Goal: Use online tool/utility: Utilize a website feature to perform a specific function

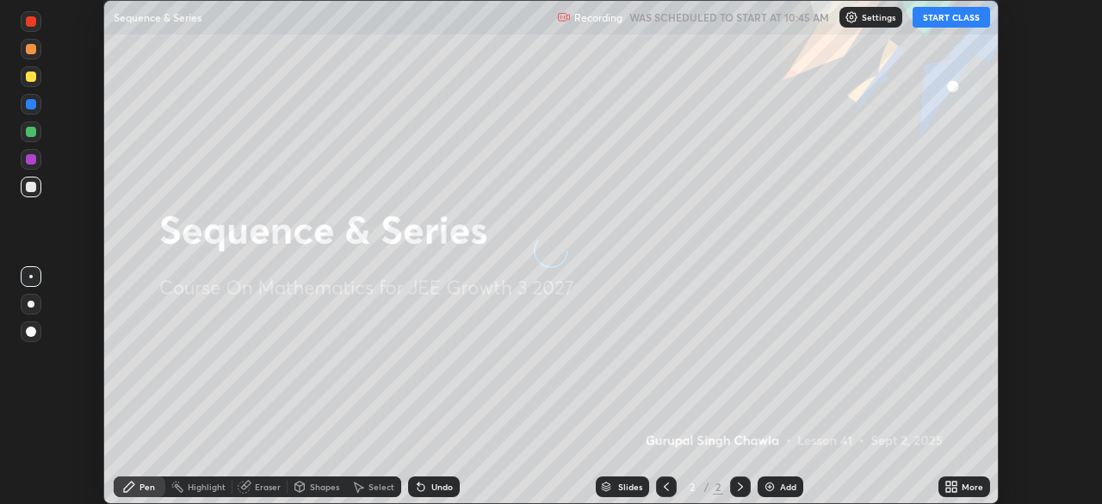
scroll to position [504, 1102]
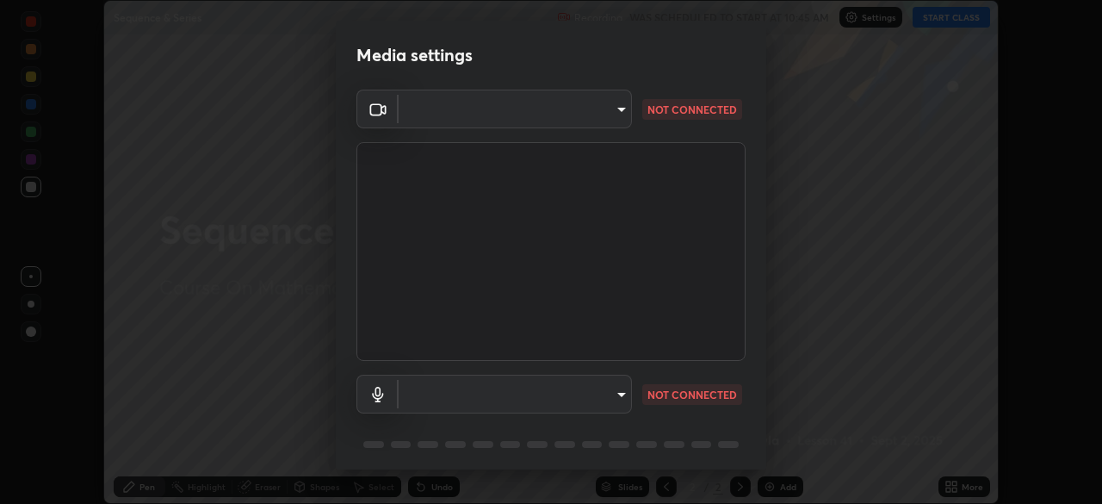
type input "00cb52ea7dbc067a4e9eba70c986ec13a5c87d59f38709f4e6374cce52915b34"
type input "c7b1e21b059f6b68da596fd68e3a8216845d0791b90de5158dbf1986436616d6"
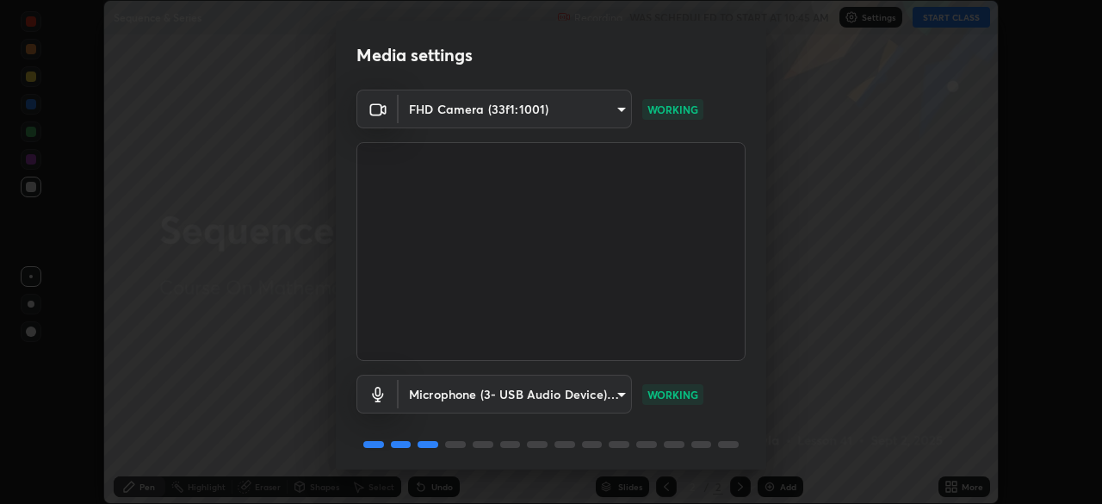
scroll to position [61, 0]
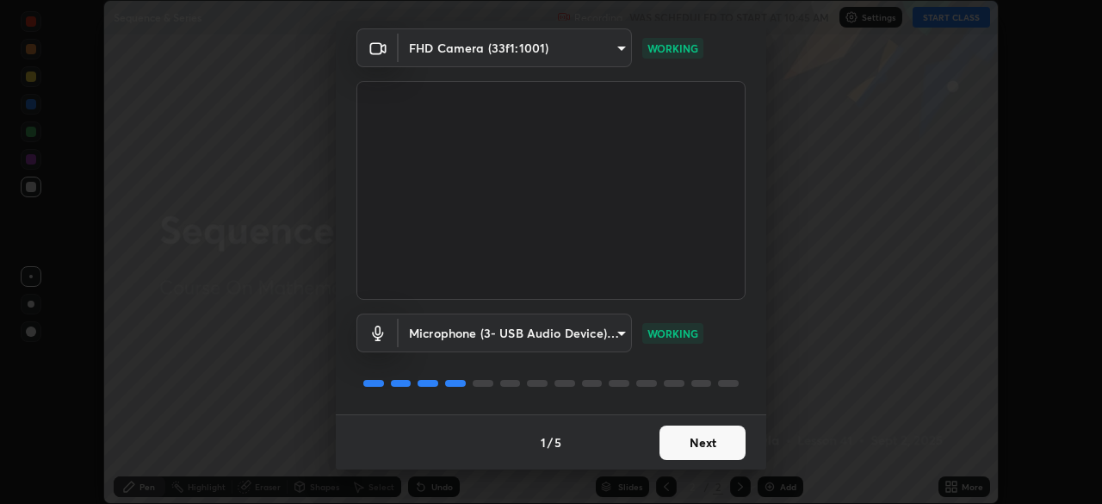
click at [670, 449] on button "Next" at bounding box center [703, 442] width 86 height 34
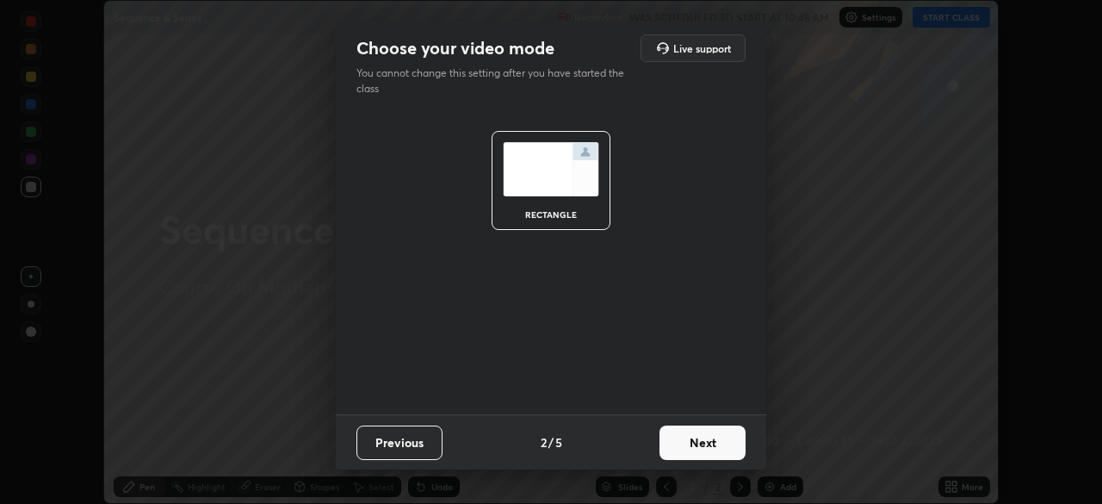
click at [685, 449] on button "Next" at bounding box center [703, 442] width 86 height 34
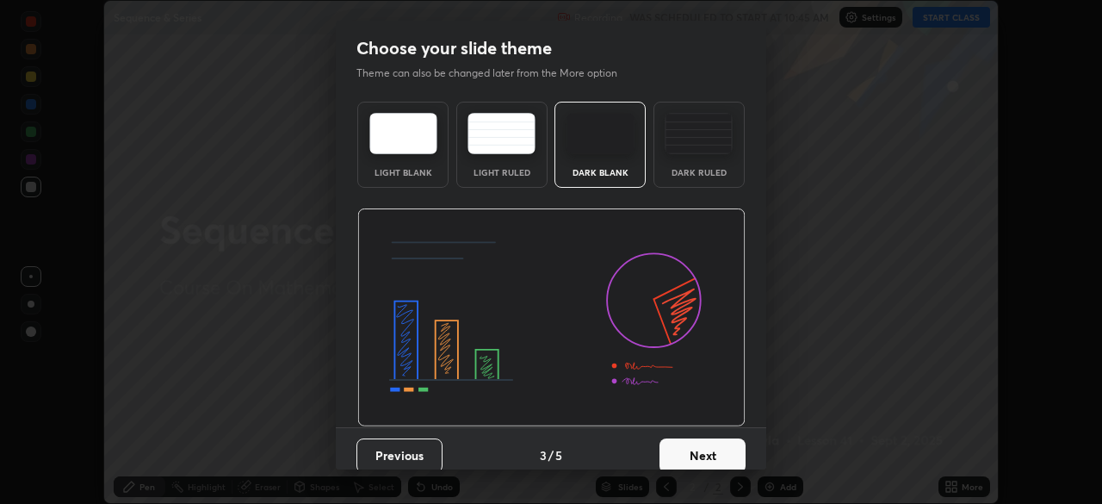
click at [686, 462] on button "Next" at bounding box center [703, 455] width 86 height 34
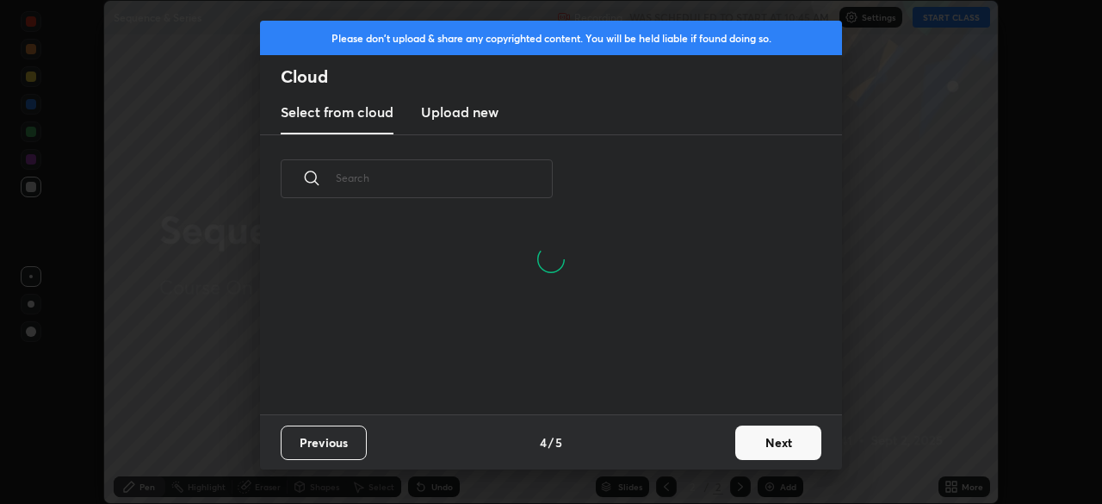
scroll to position [6, 9]
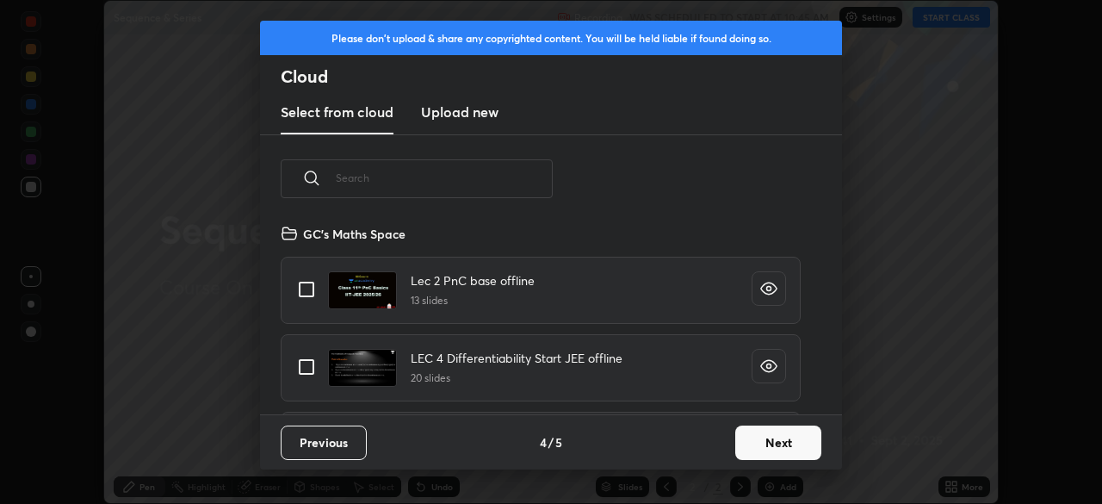
click at [746, 451] on button "Next" at bounding box center [778, 442] width 86 height 34
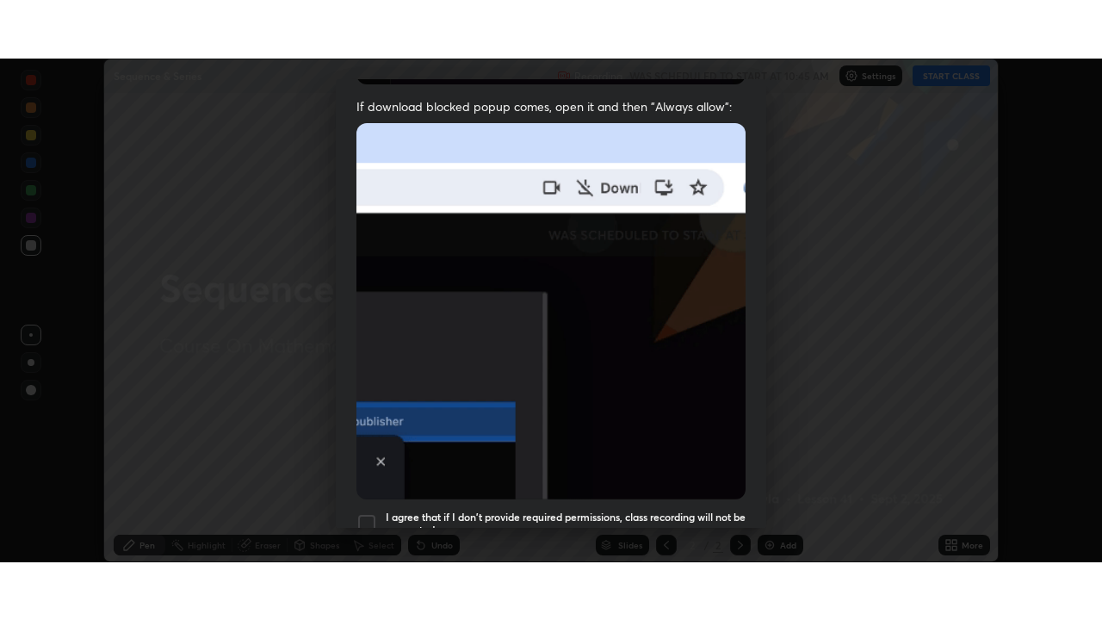
scroll to position [412, 0]
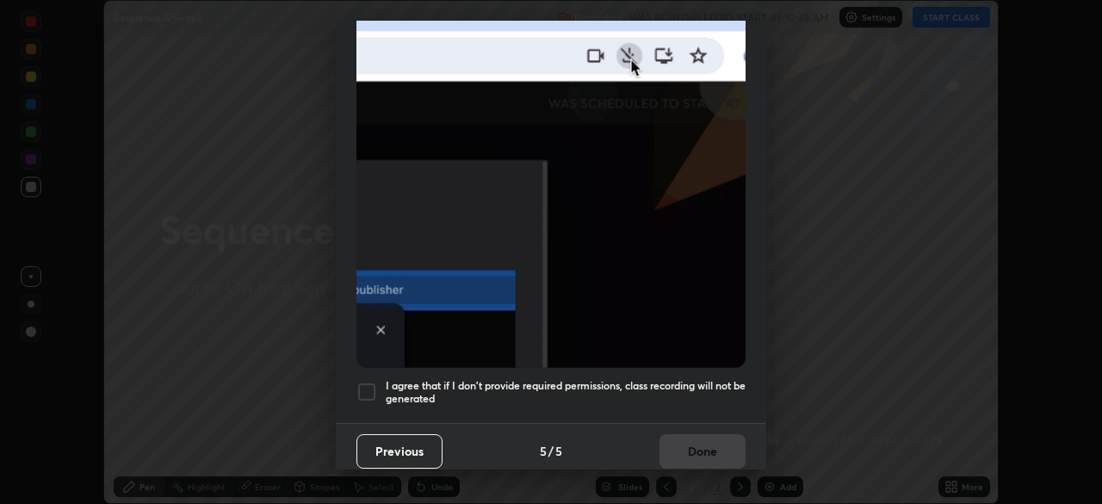
click at [378, 391] on div "I agree that if I don't provide required permissions, class recording will not …" at bounding box center [550, 391] width 389 height 21
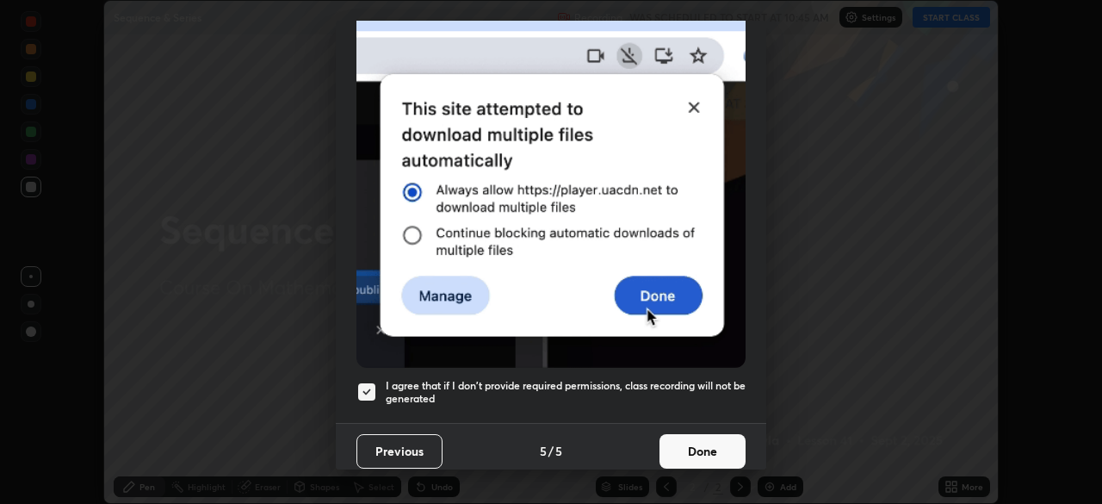
click at [686, 445] on button "Done" at bounding box center [703, 451] width 86 height 34
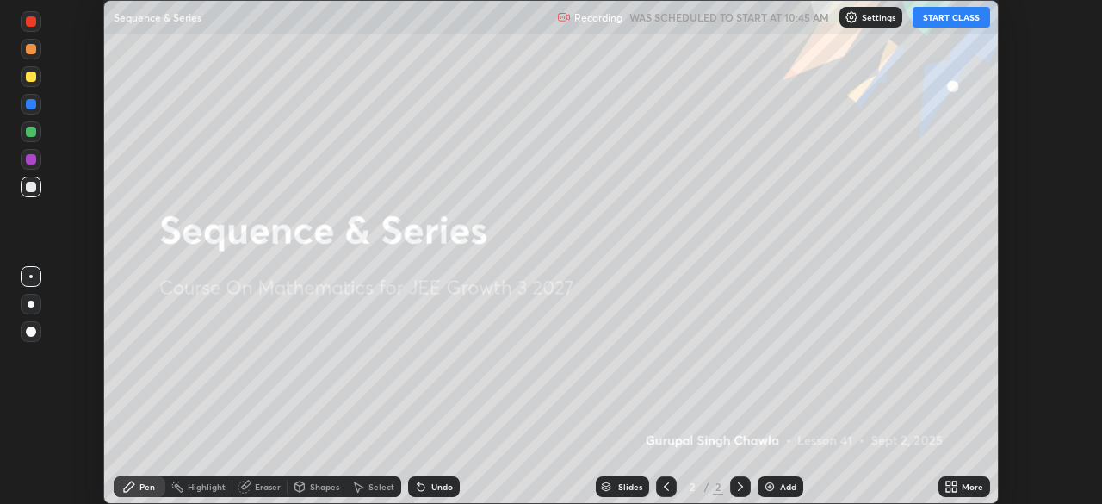
click at [943, 17] on button "START CLASS" at bounding box center [951, 17] width 77 height 21
click at [954, 489] on icon at bounding box center [954, 489] width 4 height 4
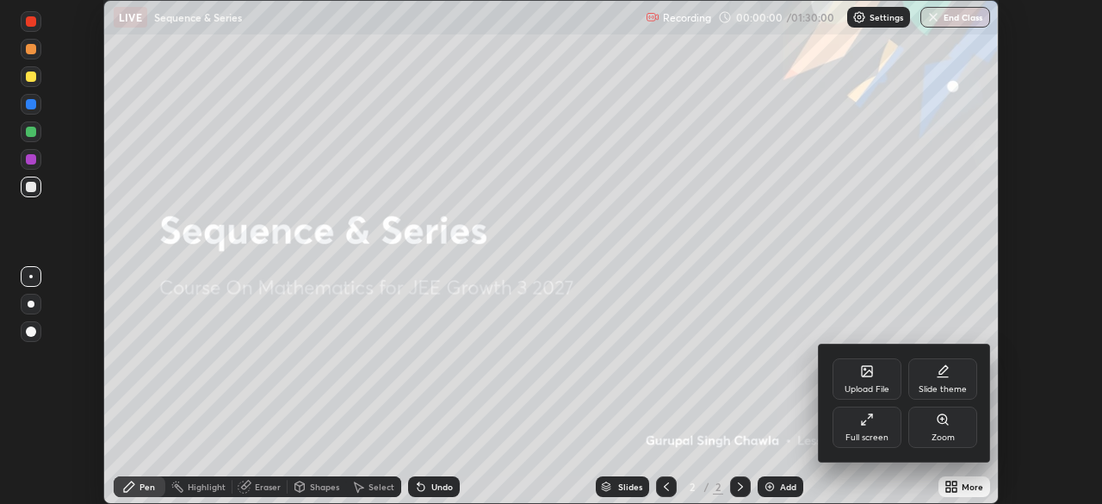
click at [871, 429] on div "Full screen" at bounding box center [867, 426] width 69 height 41
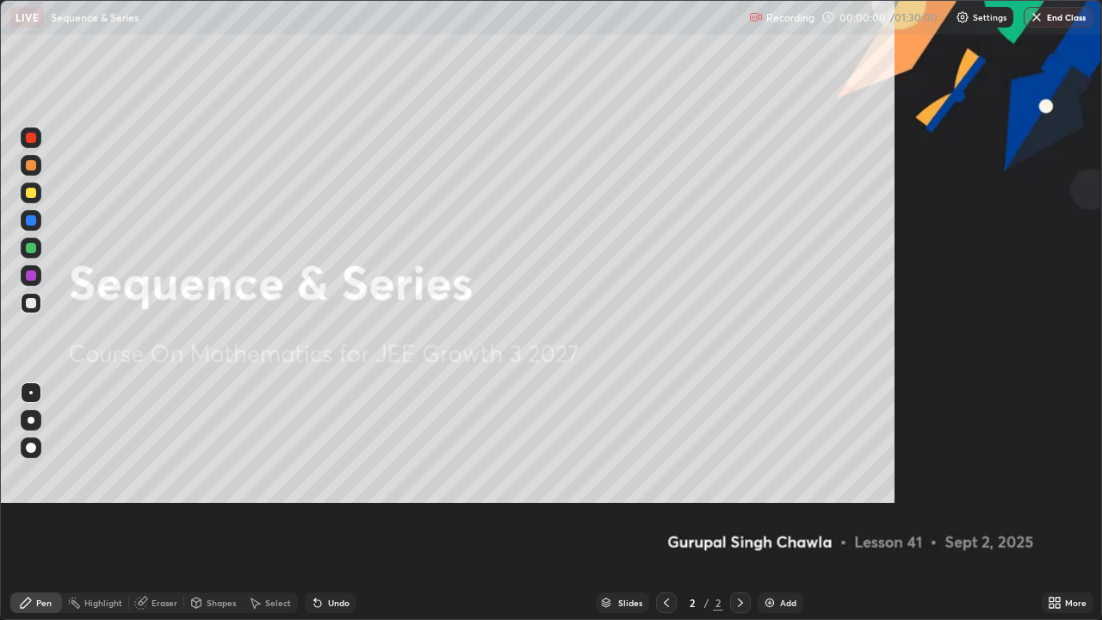
scroll to position [620, 1102]
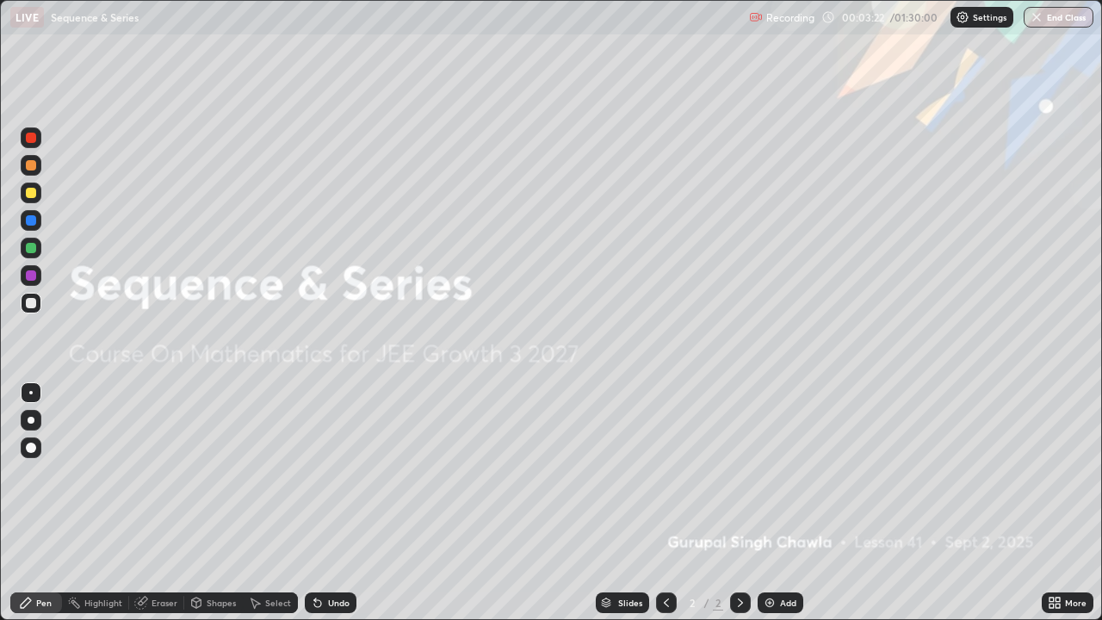
click at [145, 503] on icon at bounding box center [142, 601] width 9 height 9
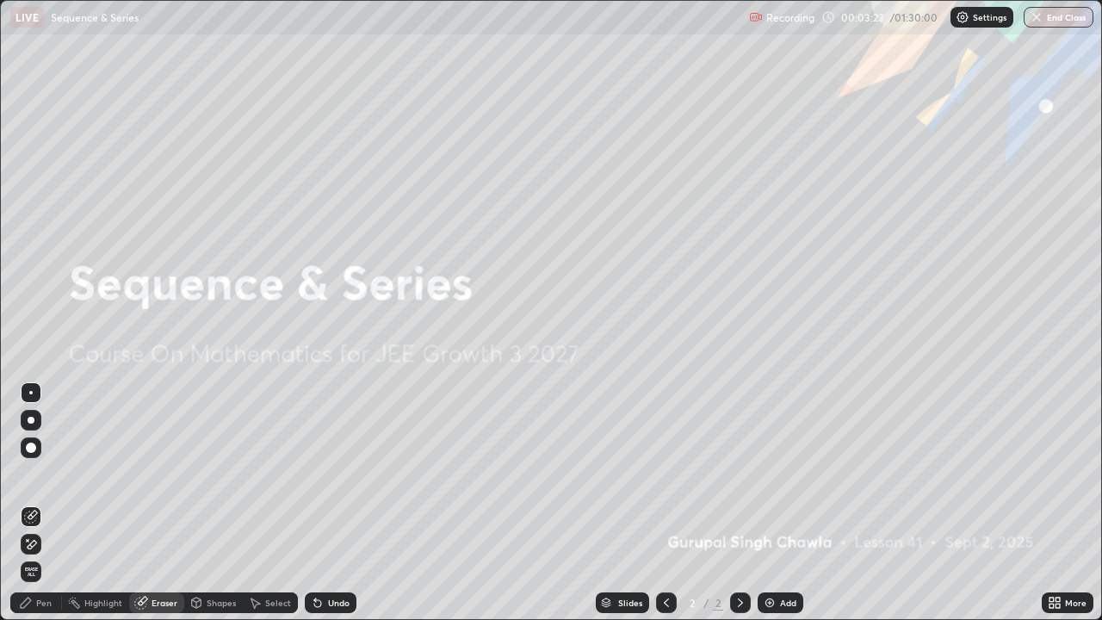
click at [30, 503] on span "Erase all" at bounding box center [31, 572] width 19 height 10
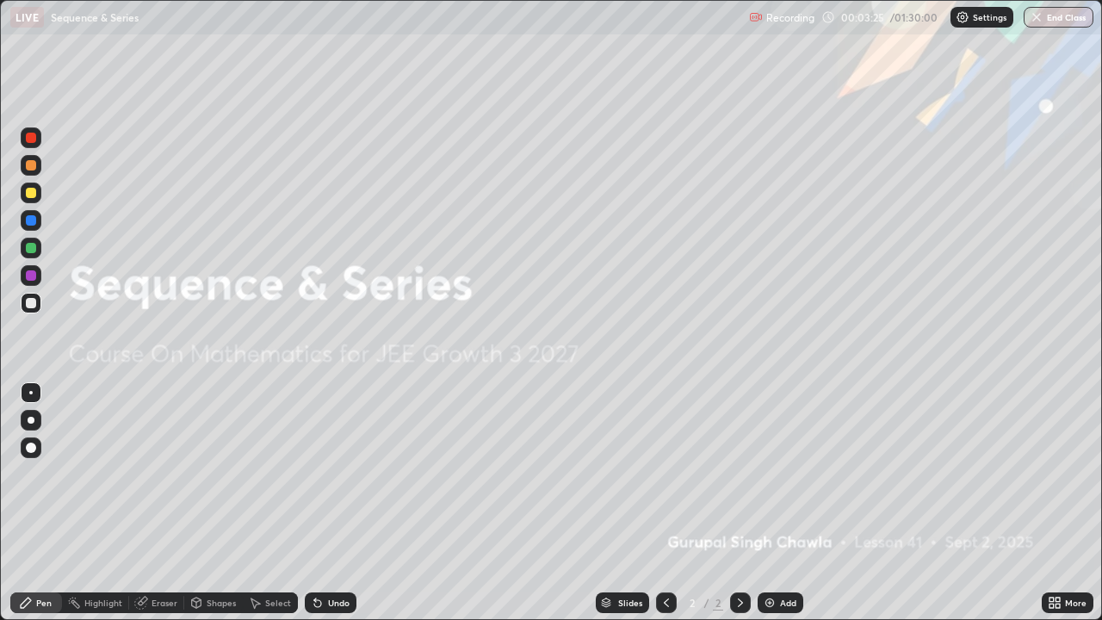
click at [775, 503] on div "Add" at bounding box center [781, 602] width 46 height 21
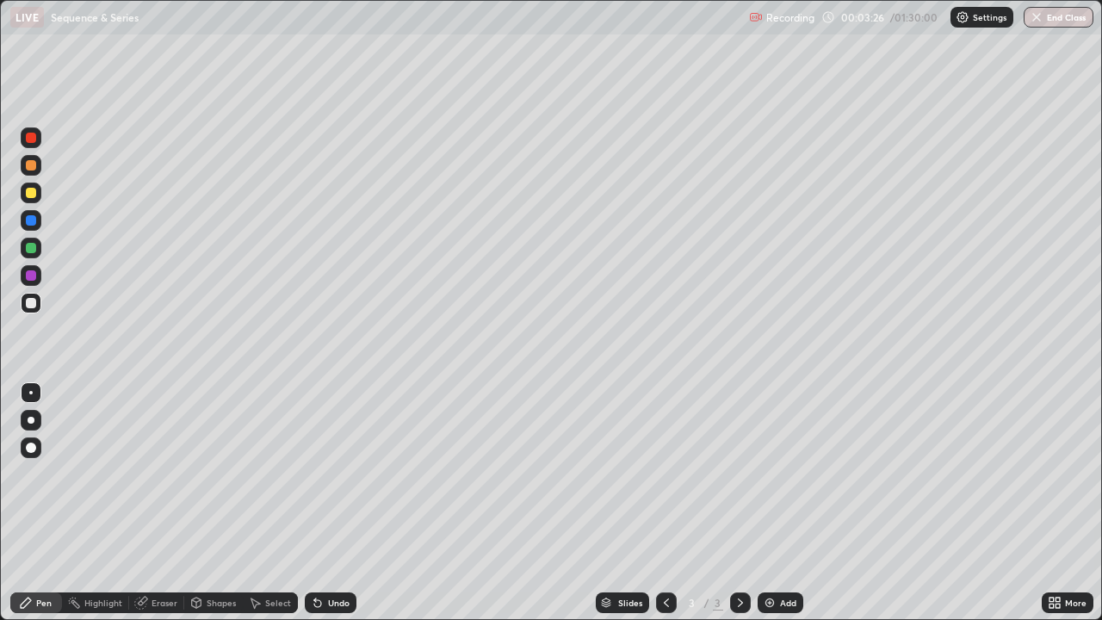
click at [22, 194] on div at bounding box center [31, 193] width 21 height 21
click at [31, 420] on div at bounding box center [31, 420] width 7 height 7
click at [27, 189] on div at bounding box center [31, 193] width 10 height 10
click at [31, 246] on div at bounding box center [31, 248] width 10 height 10
click at [34, 221] on div at bounding box center [31, 220] width 10 height 10
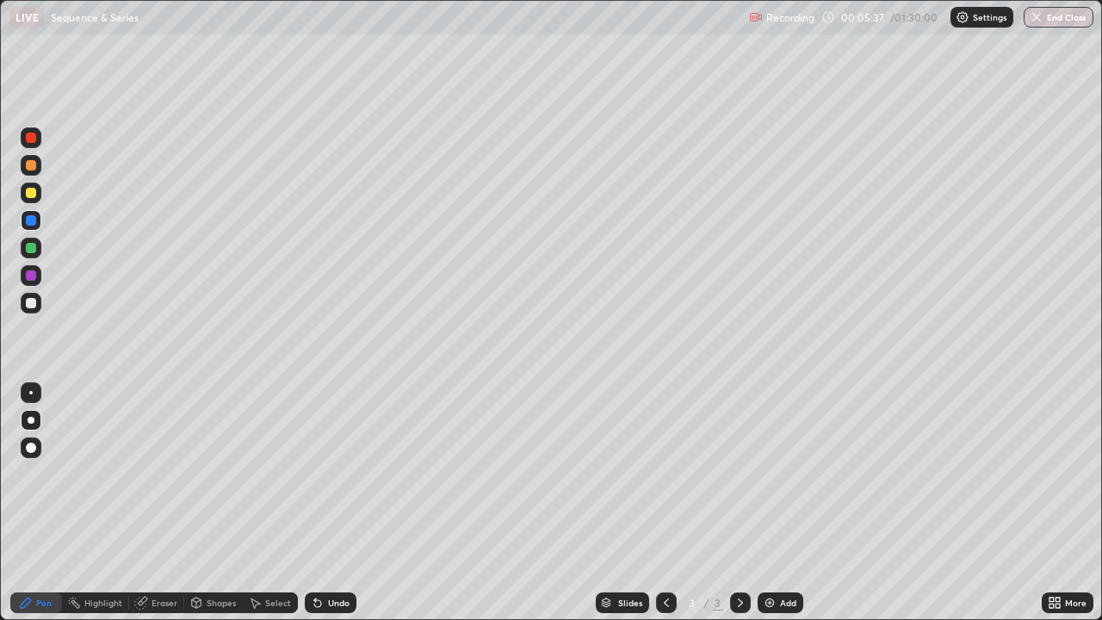
click at [1051, 503] on icon at bounding box center [1052, 606] width 4 height 4
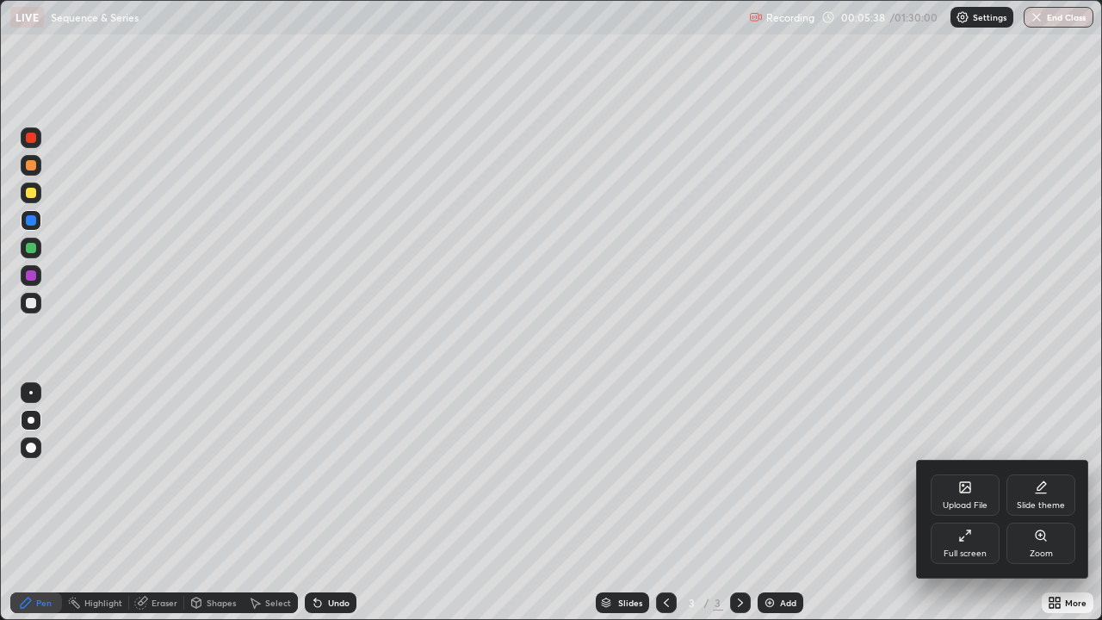
click at [956, 503] on div "Upload File" at bounding box center [965, 505] width 45 height 9
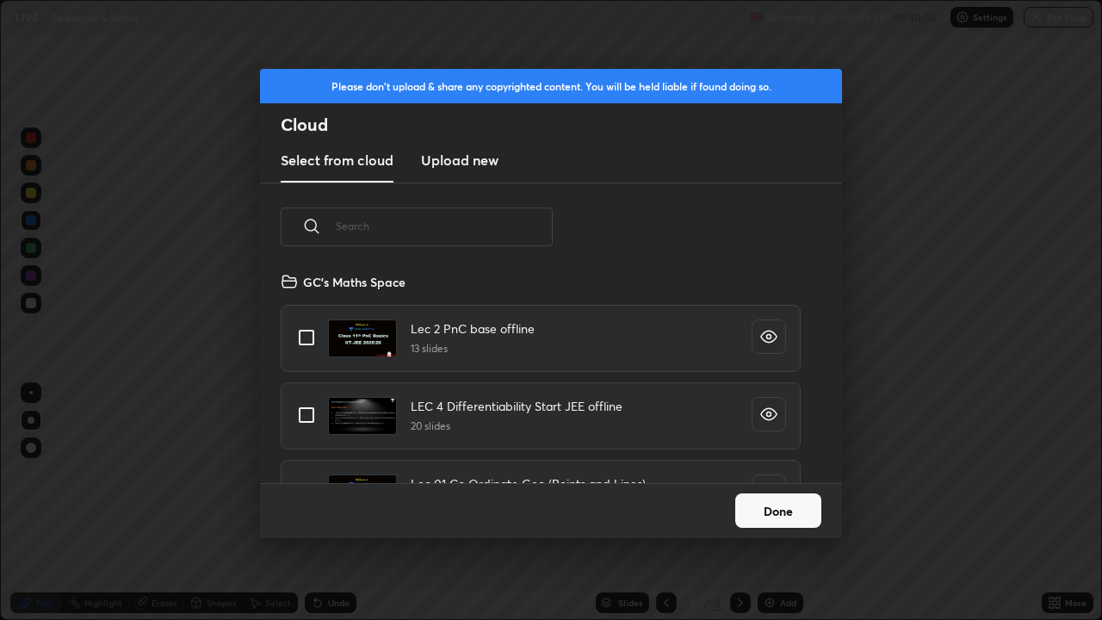
scroll to position [212, 553]
click at [403, 230] on input "text" at bounding box center [444, 225] width 217 height 73
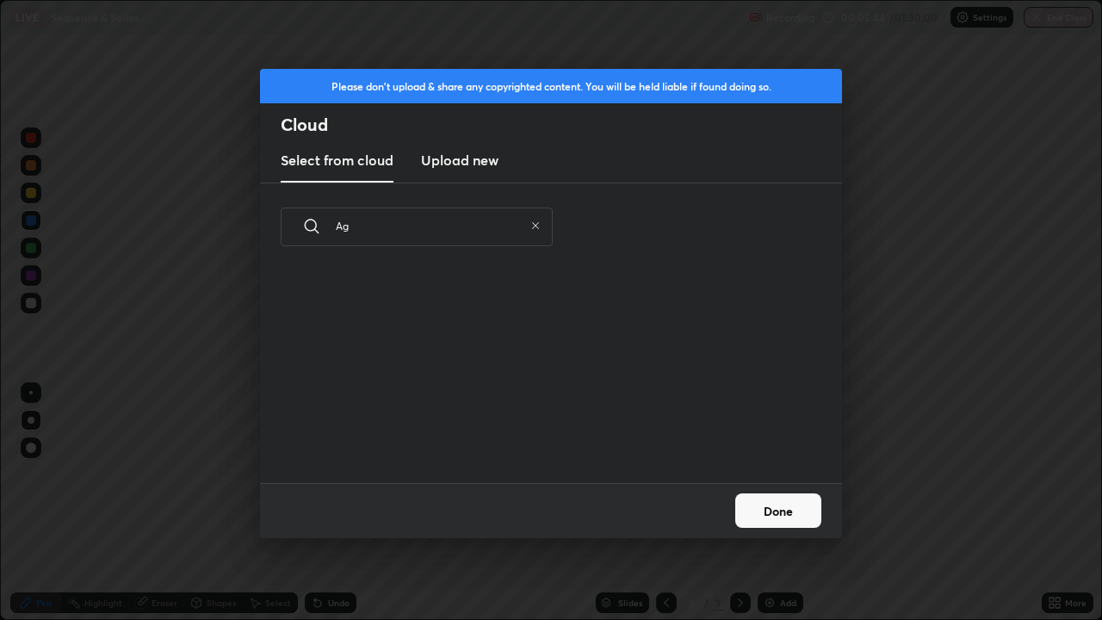
type input "A"
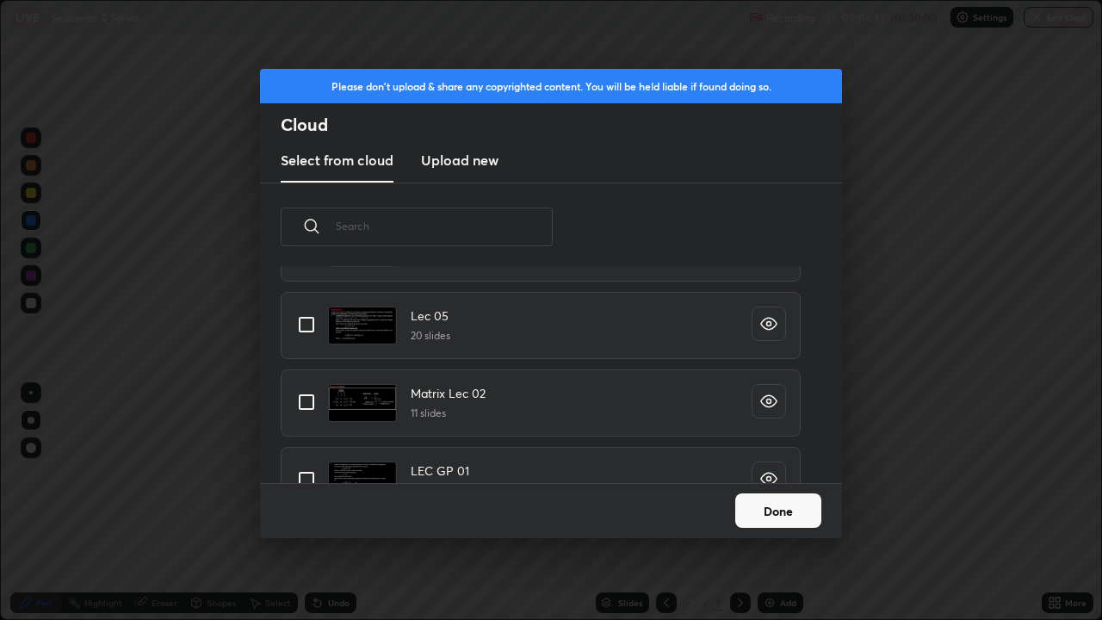
scroll to position [9320, 0]
click at [769, 319] on div "grid" at bounding box center [769, 318] width 34 height 34
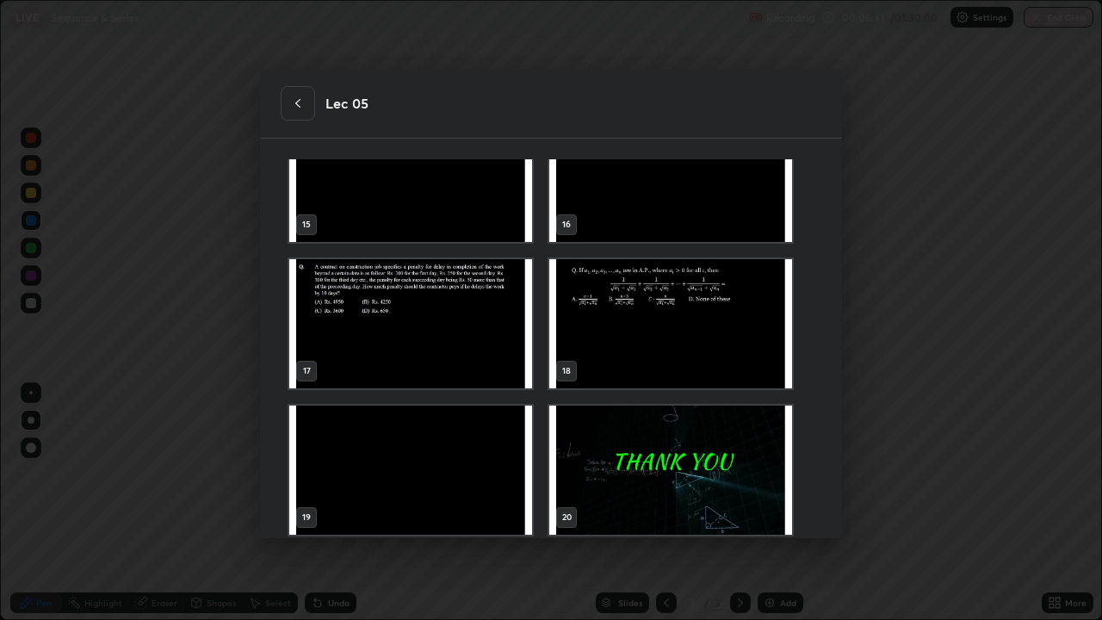
scroll to position [1083, 0]
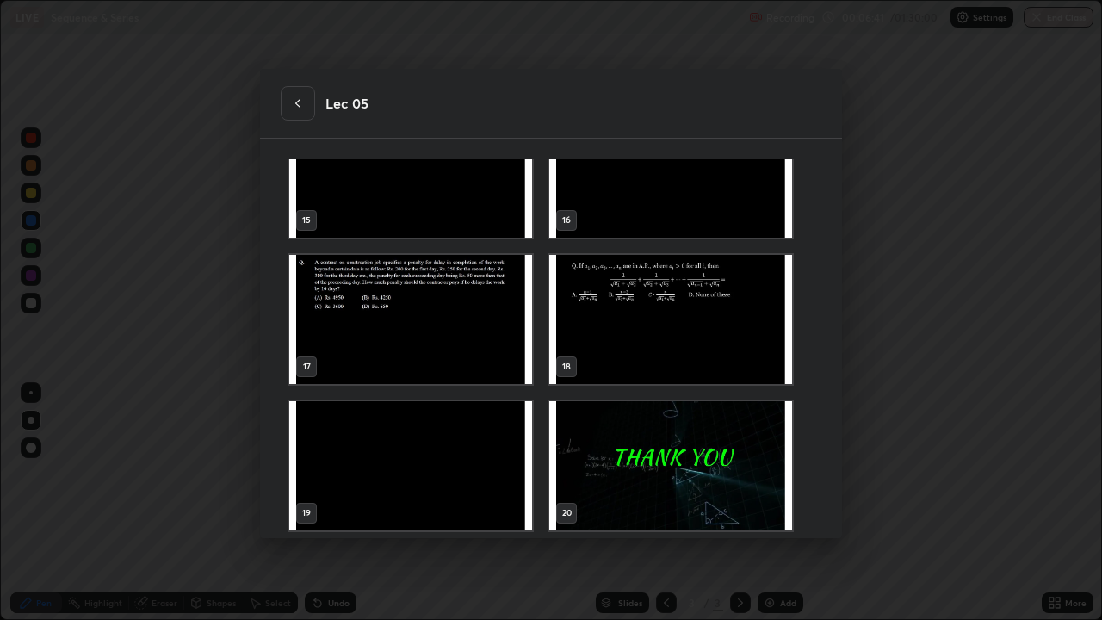
click at [304, 110] on div at bounding box center [298, 103] width 34 height 34
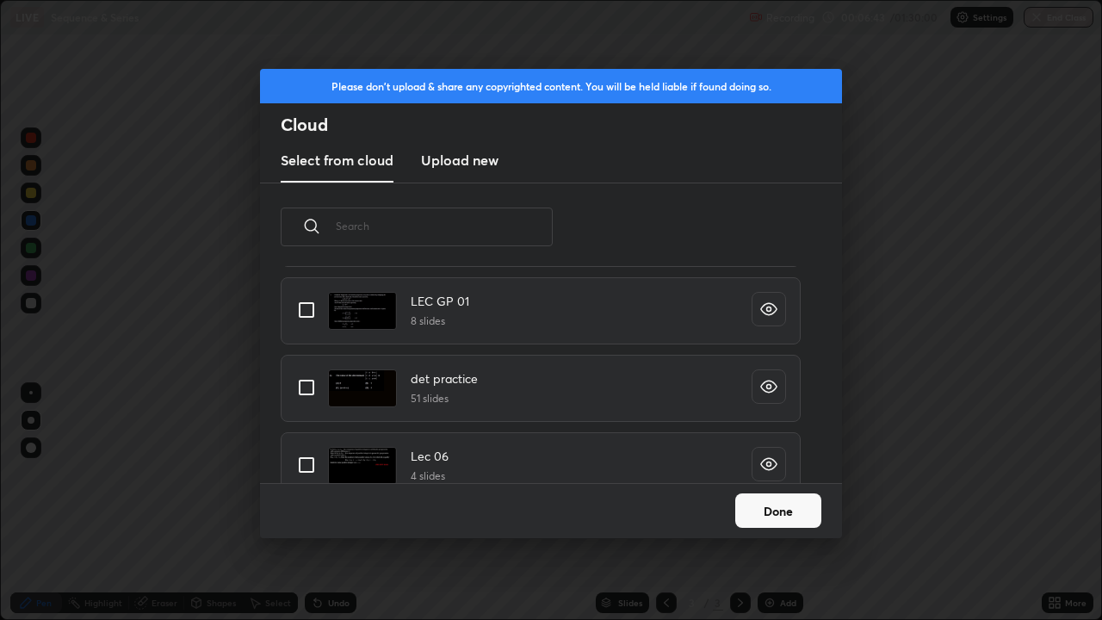
scroll to position [9484, 0]
click at [306, 303] on input "grid" at bounding box center [306, 310] width 36 height 36
click at [767, 308] on icon "grid" at bounding box center [769, 309] width 4 height 4
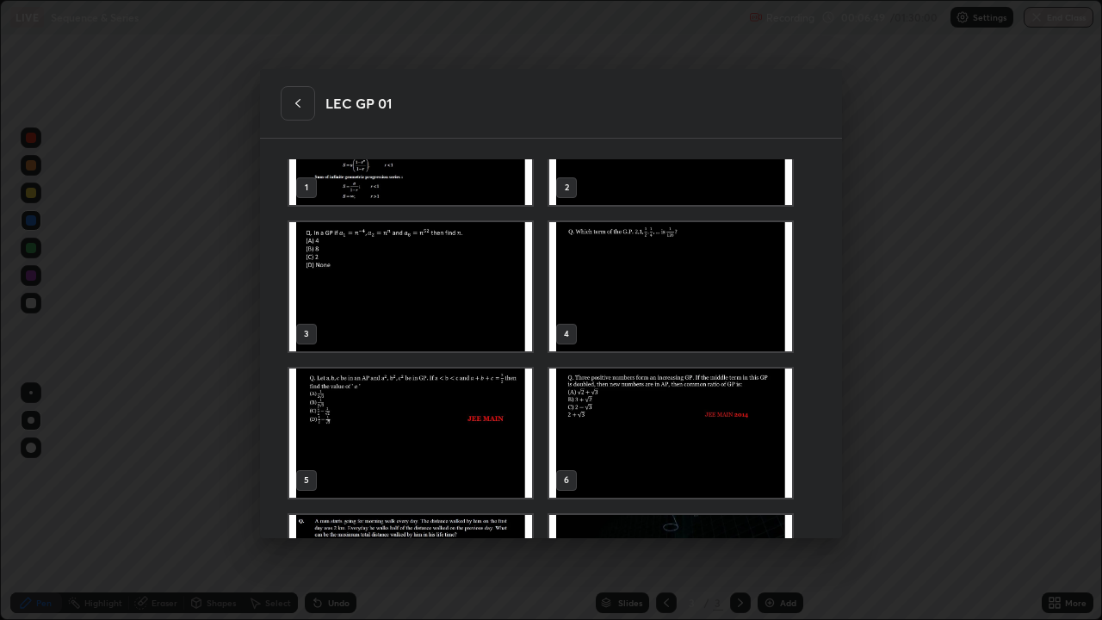
scroll to position [206, 0]
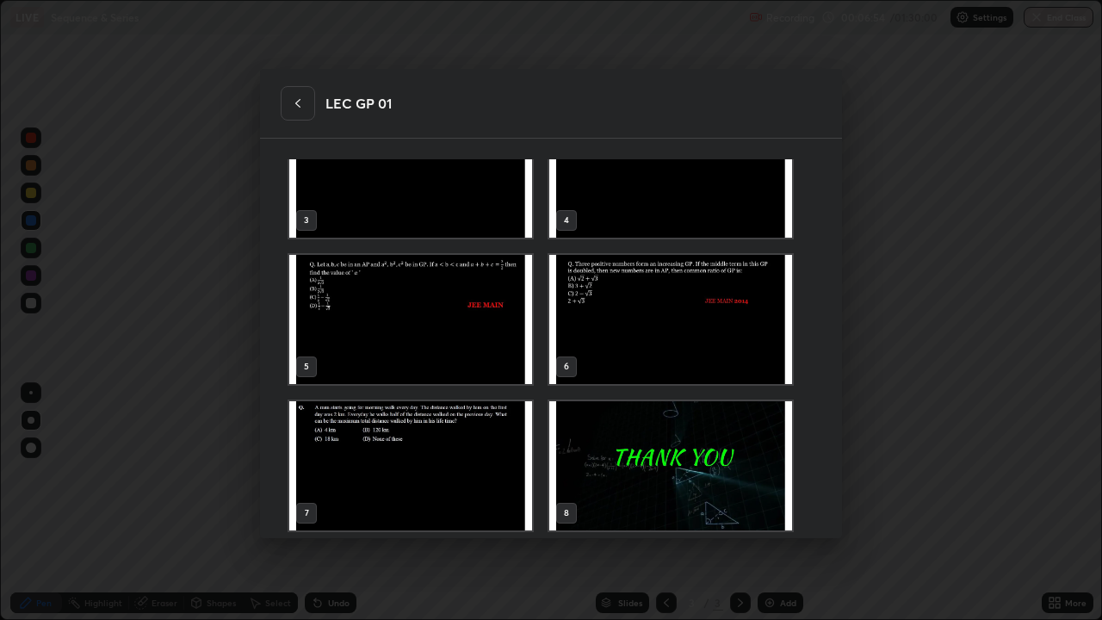
click at [295, 106] on icon at bounding box center [298, 103] width 14 height 14
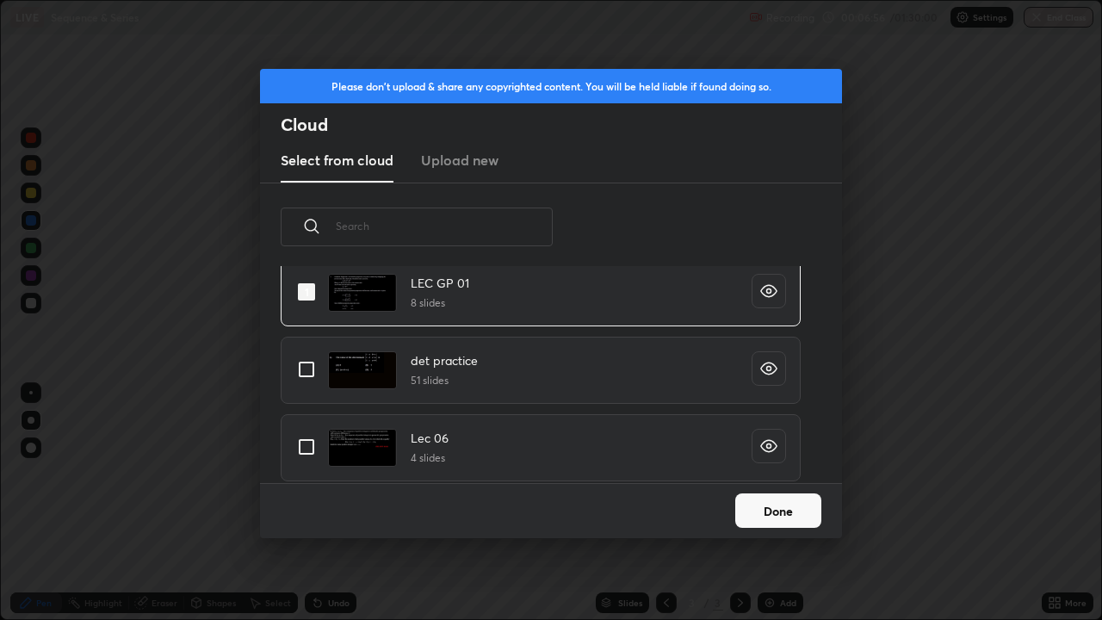
scroll to position [9497, 0]
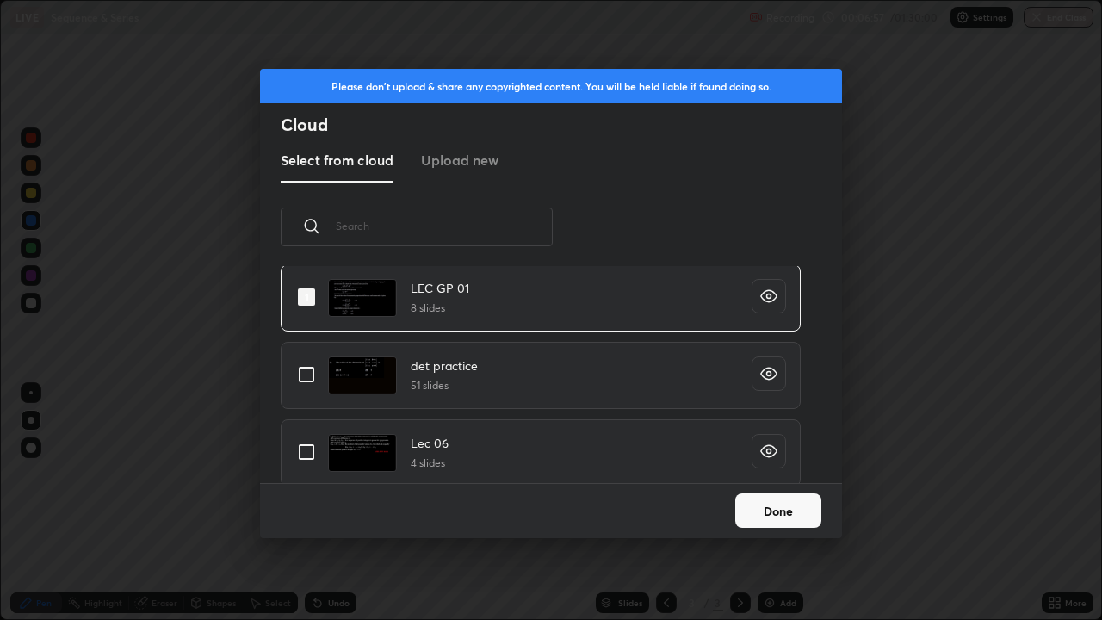
click at [307, 294] on input "grid" at bounding box center [306, 297] width 36 height 36
checkbox input "false"
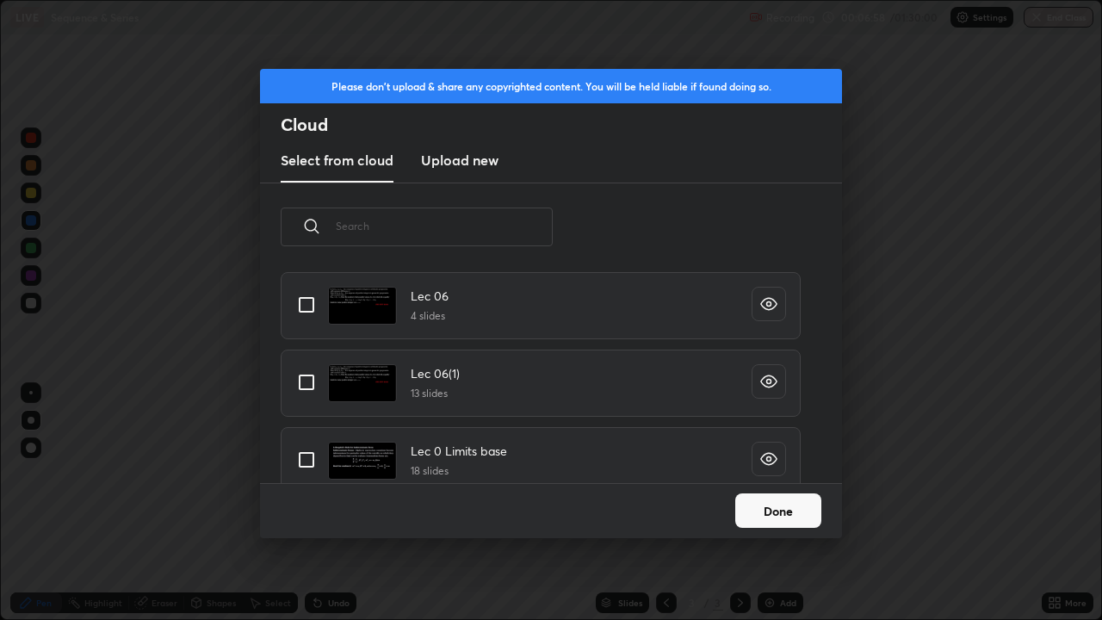
scroll to position [9644, 0]
click at [306, 303] on input "grid" at bounding box center [306, 305] width 36 height 36
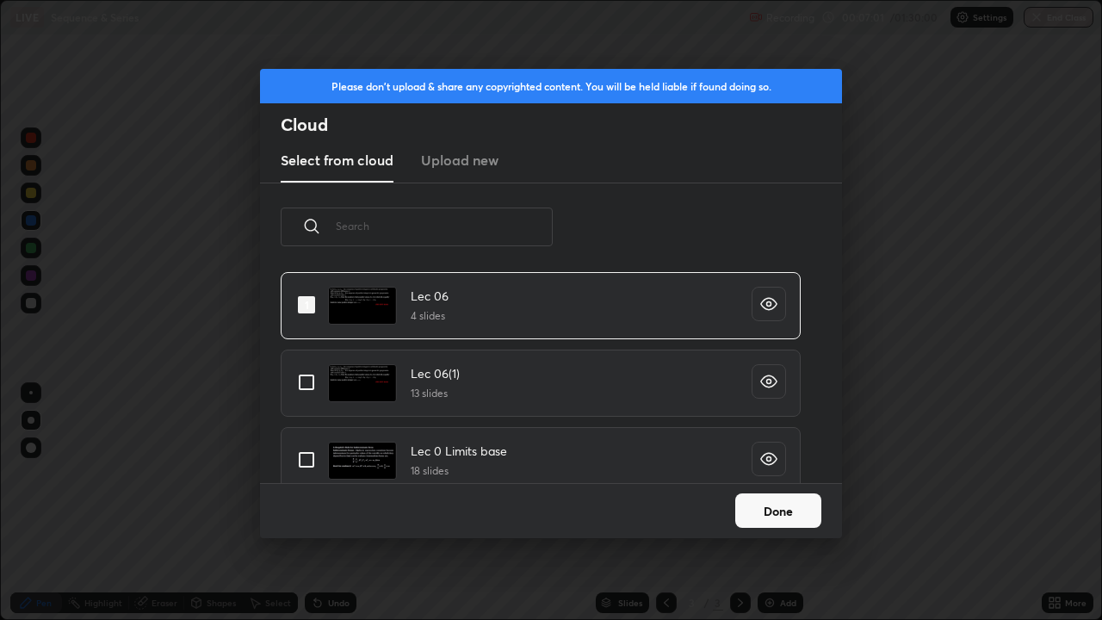
click at [767, 304] on icon "grid" at bounding box center [769, 303] width 4 height 4
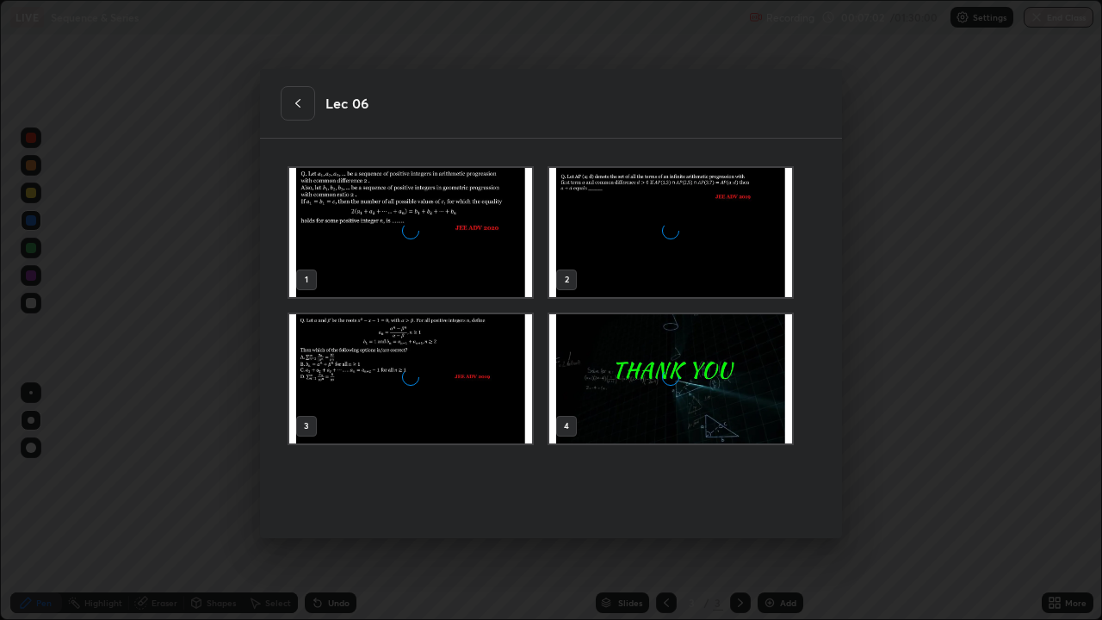
scroll to position [374, 532]
click at [298, 101] on icon at bounding box center [297, 103] width 5 height 9
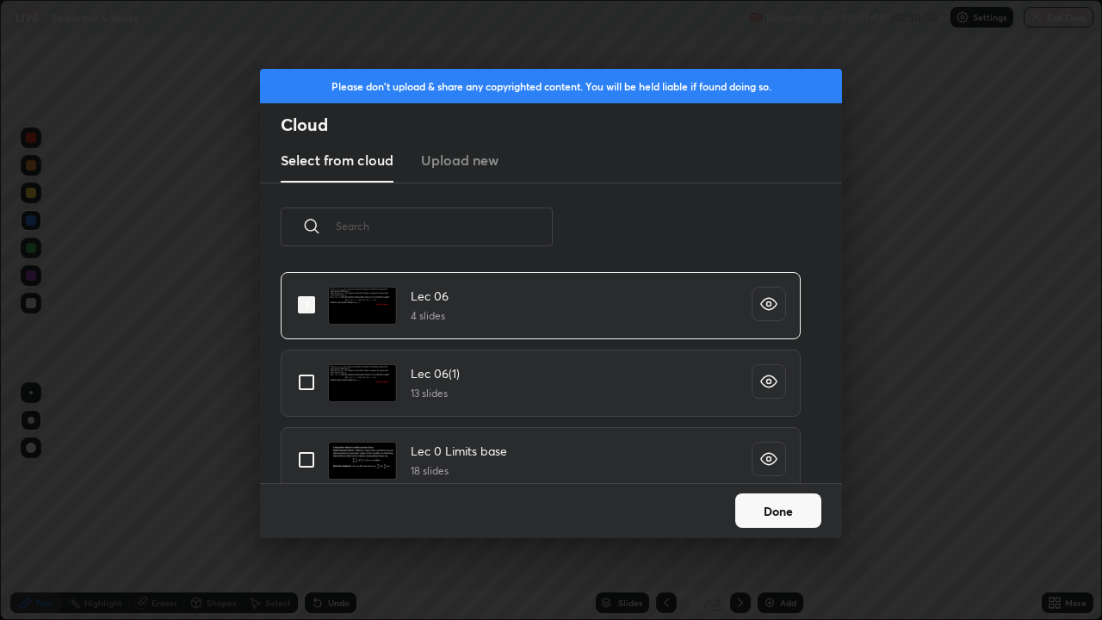
click at [307, 300] on input "grid" at bounding box center [306, 305] width 36 height 36
checkbox input "false"
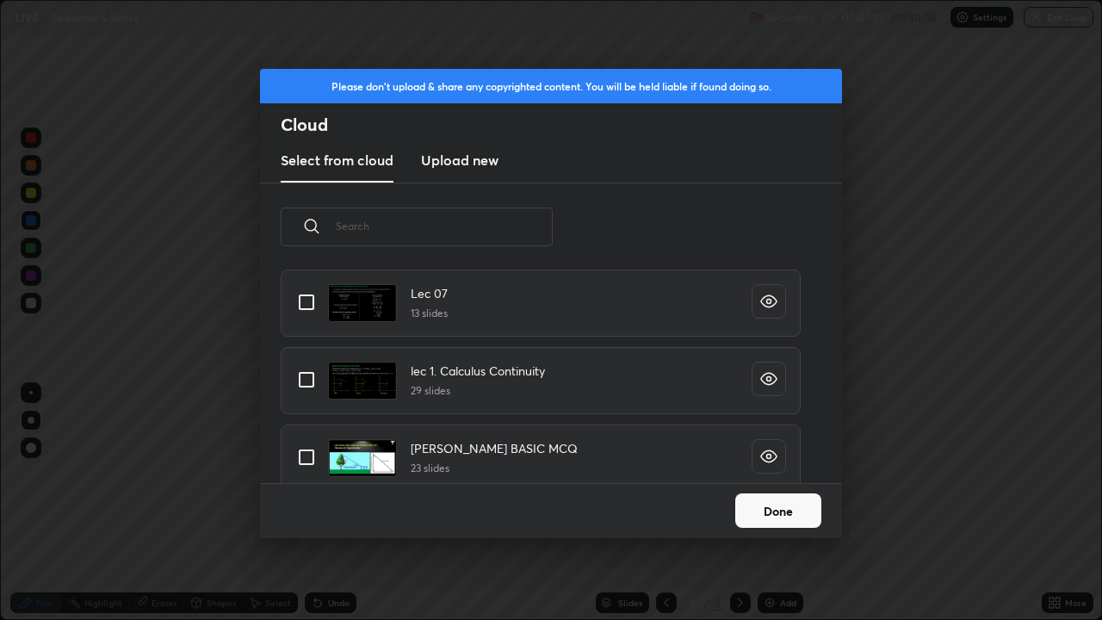
scroll to position [9880, 0]
click at [767, 301] on icon "grid" at bounding box center [769, 300] width 4 height 4
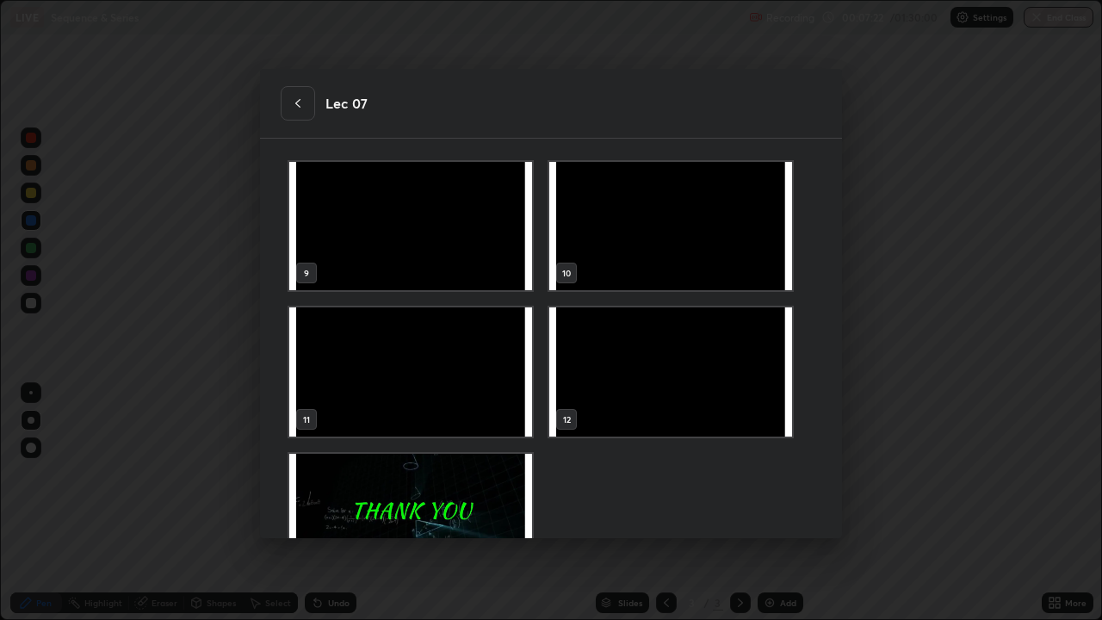
scroll to position [645, 0]
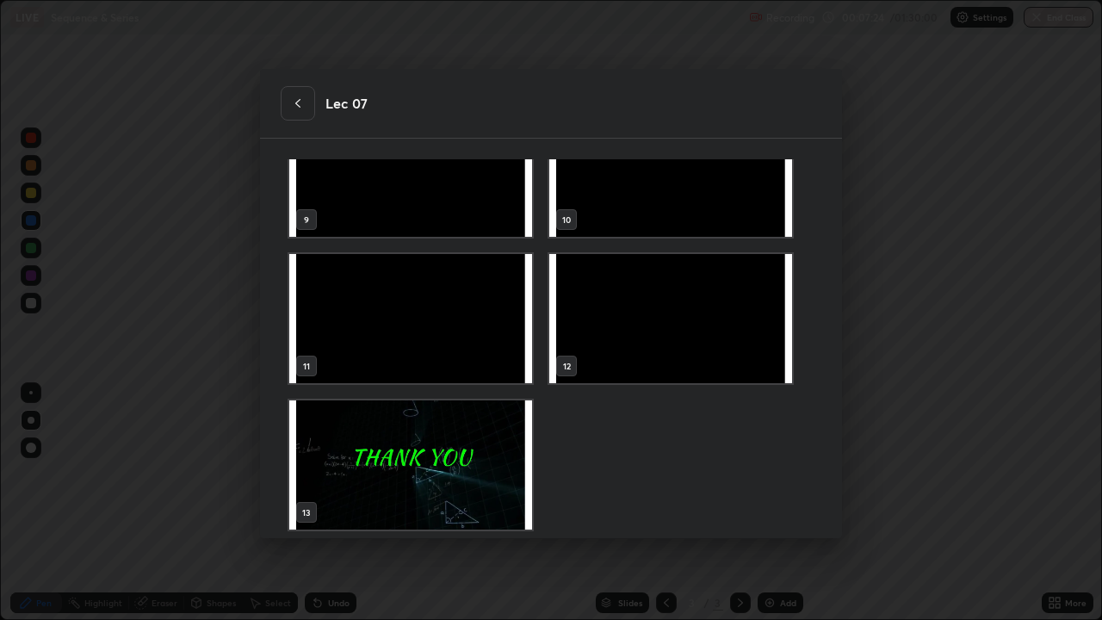
click at [296, 102] on icon at bounding box center [297, 103] width 5 height 9
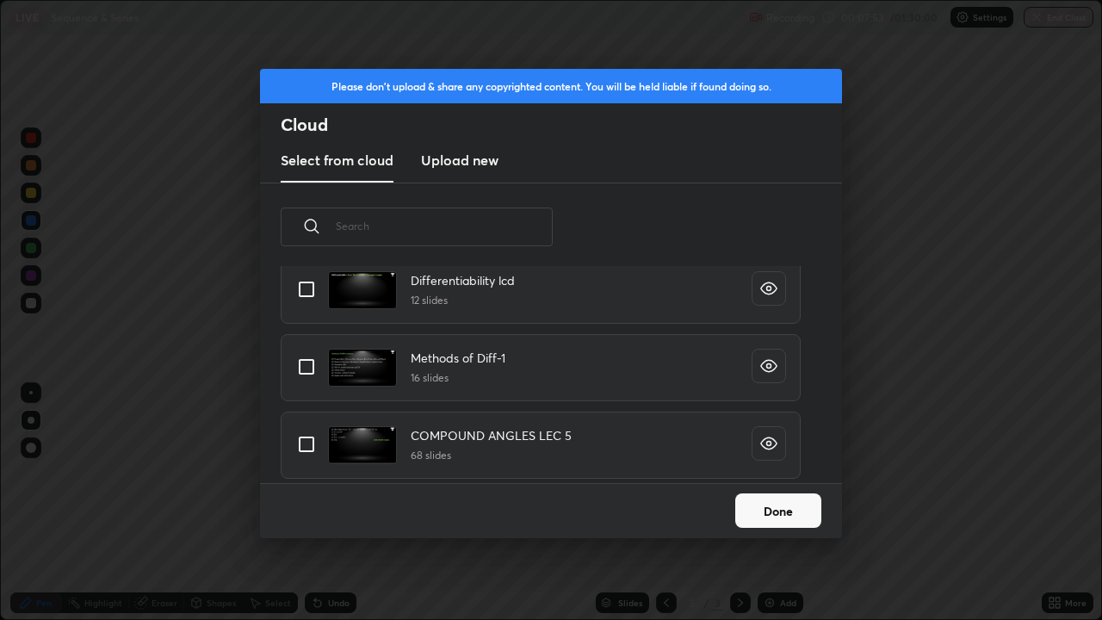
scroll to position [10399, 0]
click at [348, 229] on input "text" at bounding box center [444, 225] width 217 height 73
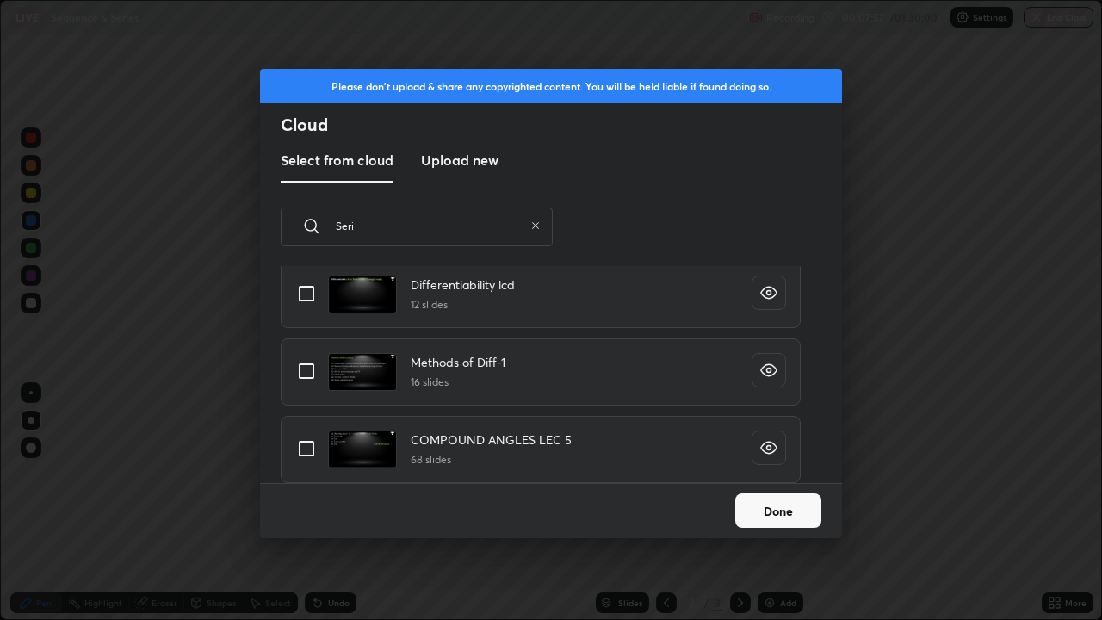
scroll to position [0, 0]
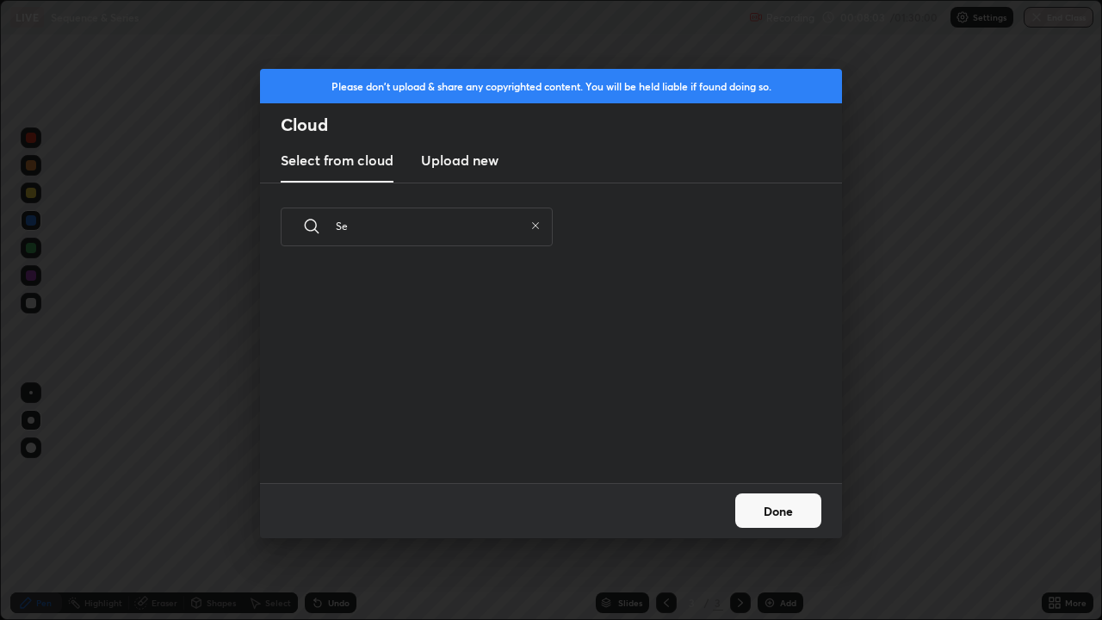
type input "S"
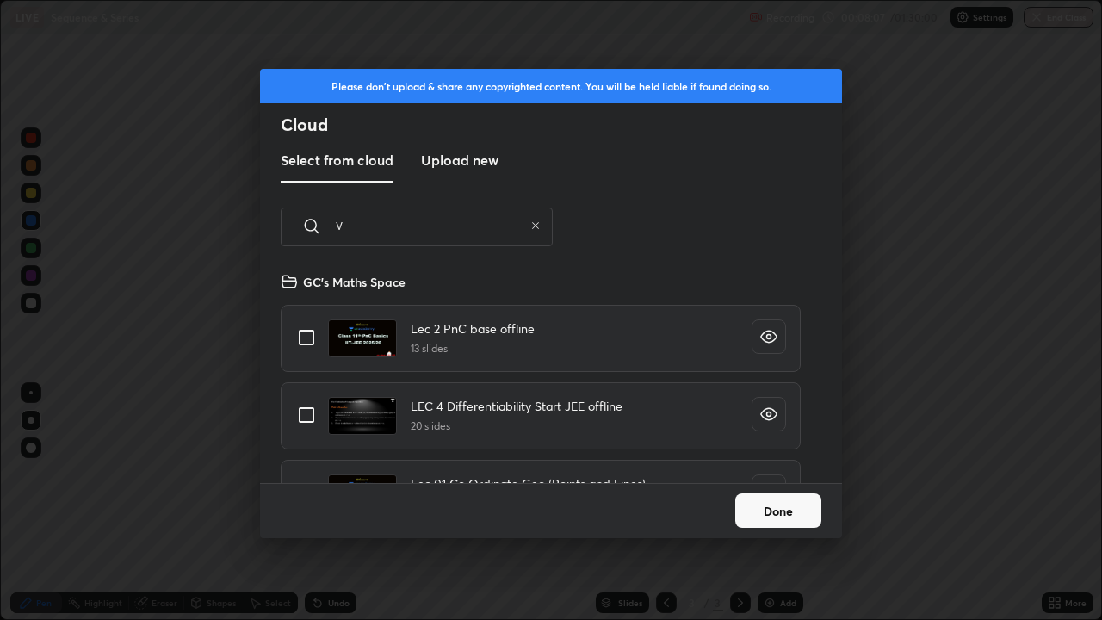
type input "Vn"
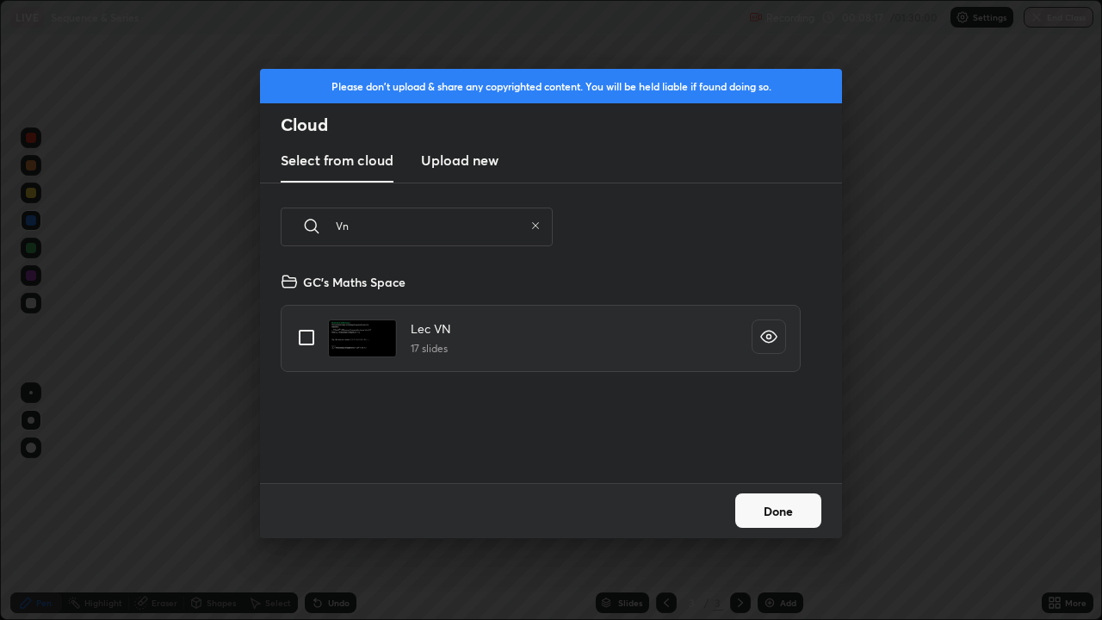
click at [768, 338] on icon "grid" at bounding box center [768, 336] width 17 height 17
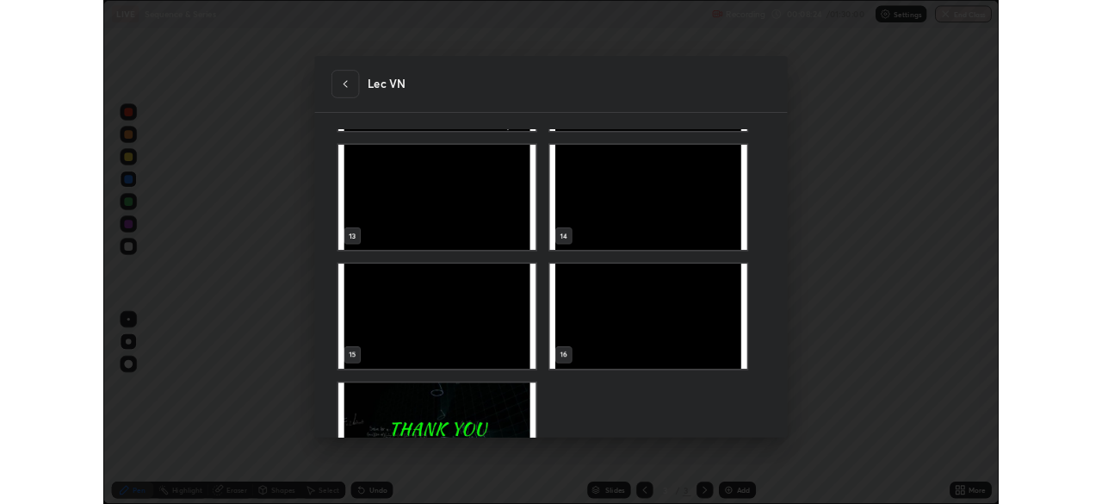
scroll to position [938, 0]
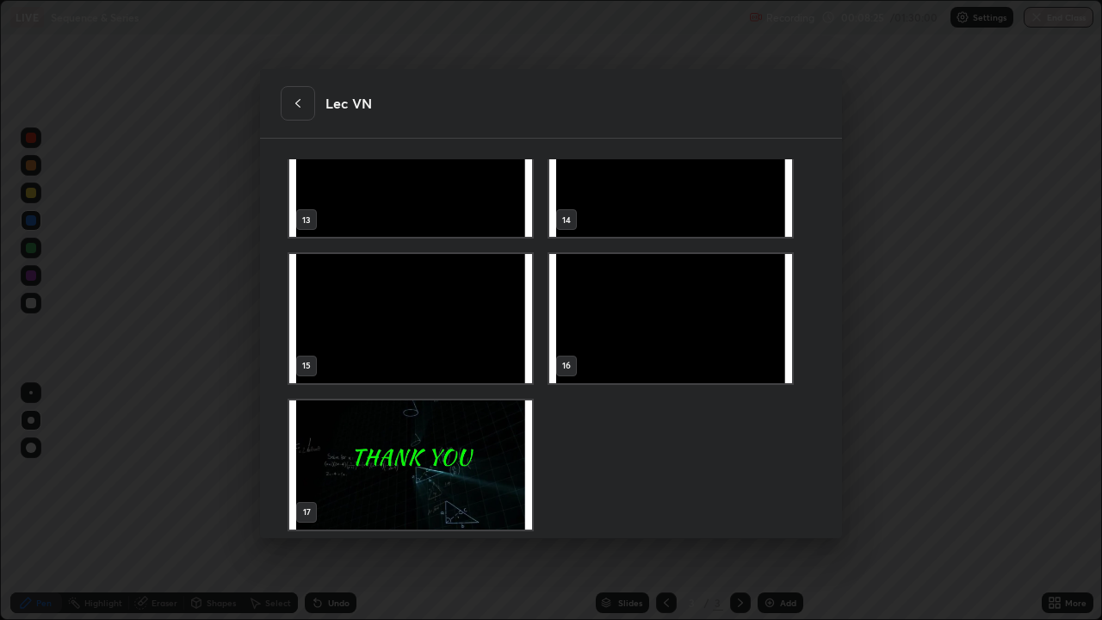
click at [297, 108] on icon at bounding box center [298, 103] width 14 height 14
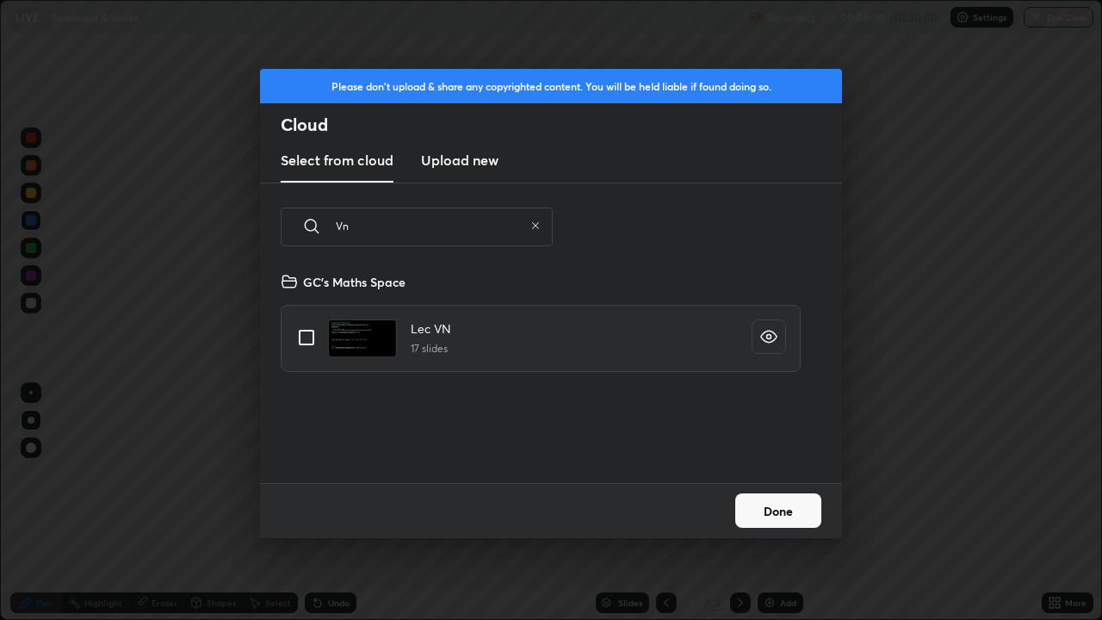
click at [777, 503] on button "Done" at bounding box center [778, 510] width 86 height 34
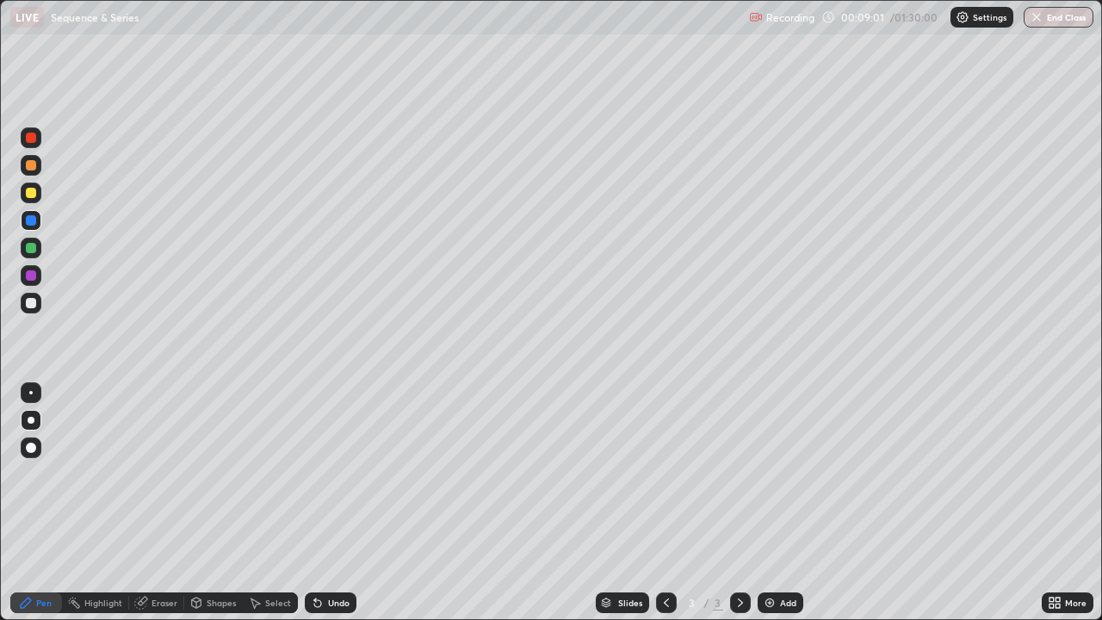
click at [30, 250] on div at bounding box center [31, 248] width 10 height 10
click at [29, 248] on div at bounding box center [31, 248] width 10 height 10
click at [322, 503] on div "Undo" at bounding box center [331, 602] width 52 height 21
click at [145, 503] on icon at bounding box center [141, 603] width 14 height 14
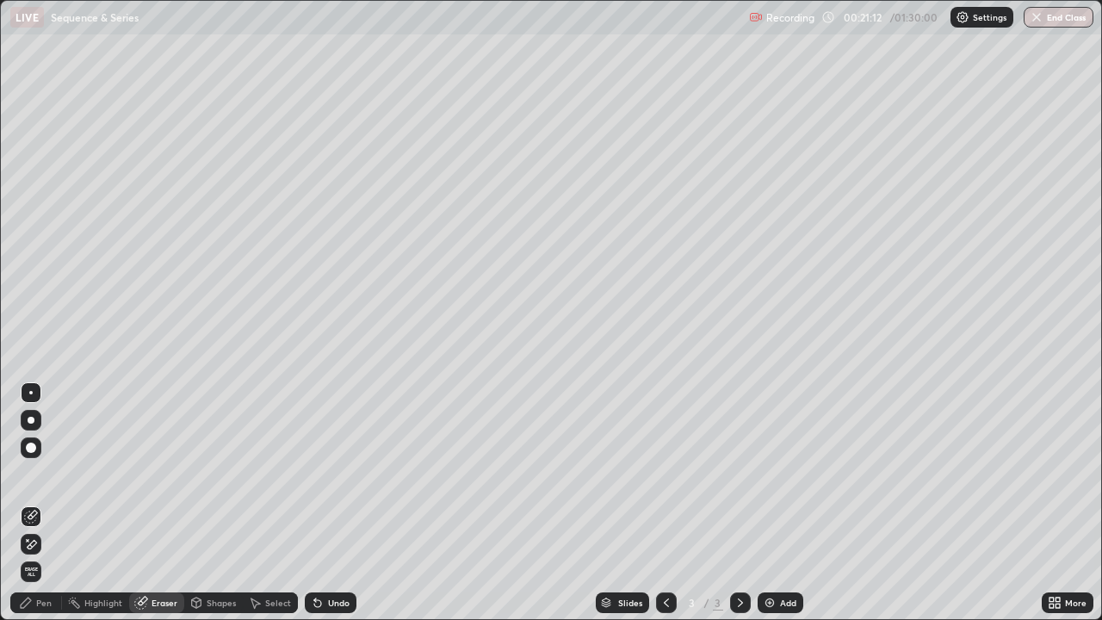
click at [52, 503] on div "Pen" at bounding box center [36, 602] width 52 height 21
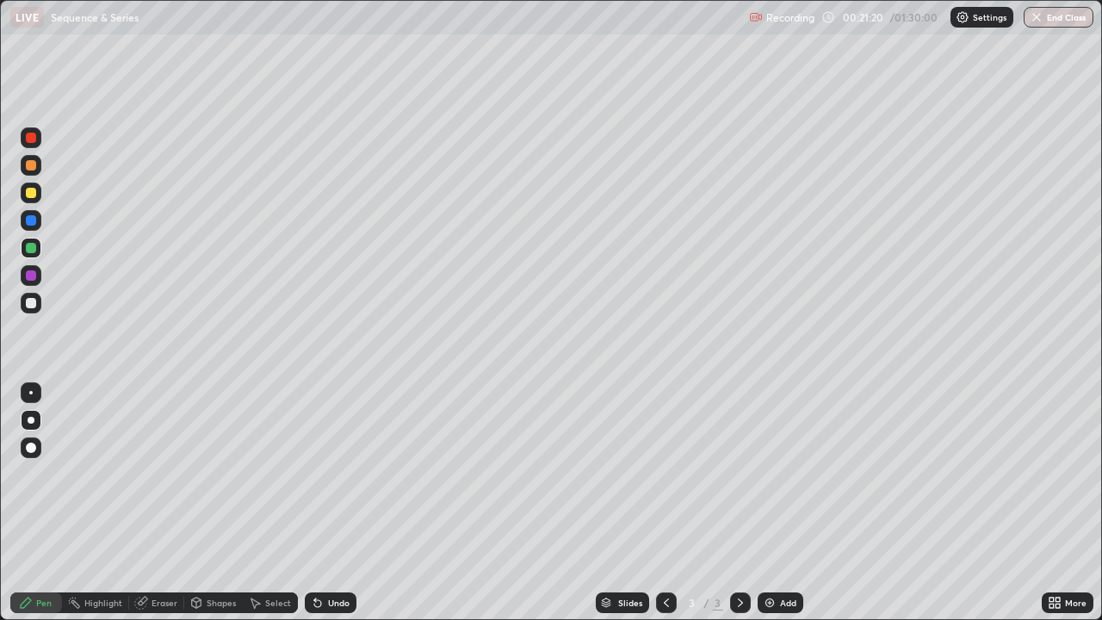
click at [323, 503] on div "Undo" at bounding box center [331, 602] width 52 height 21
click at [34, 280] on div at bounding box center [31, 275] width 21 height 21
click at [32, 276] on div at bounding box center [31, 275] width 10 height 10
click at [322, 503] on div "Undo" at bounding box center [331, 602] width 52 height 21
click at [213, 503] on div "Shapes" at bounding box center [221, 602] width 29 height 9
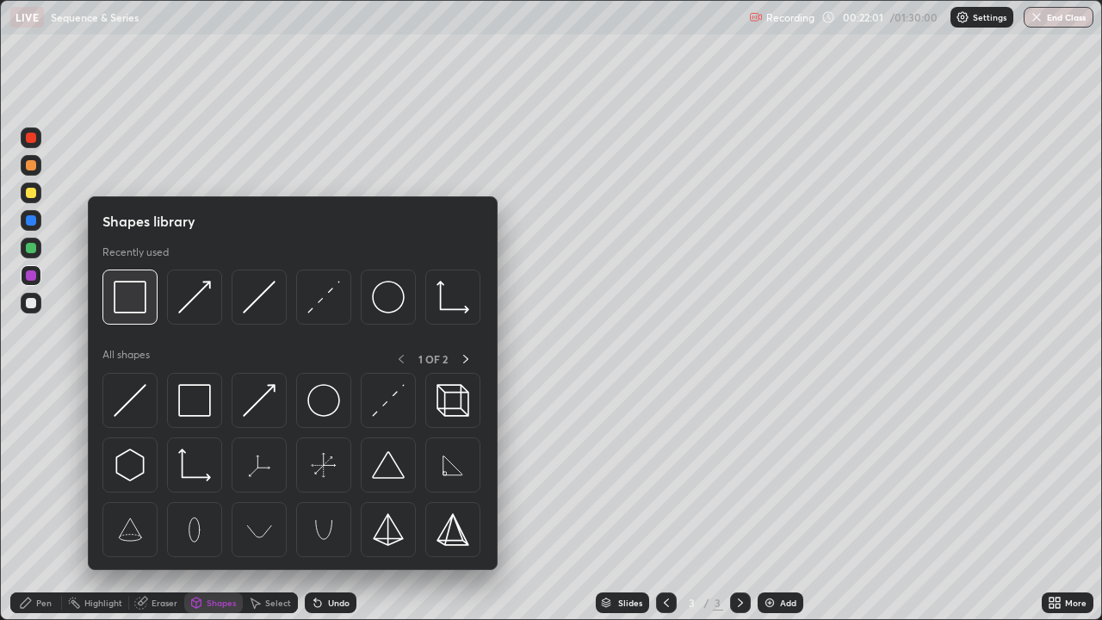
click at [143, 307] on img at bounding box center [130, 297] width 33 height 33
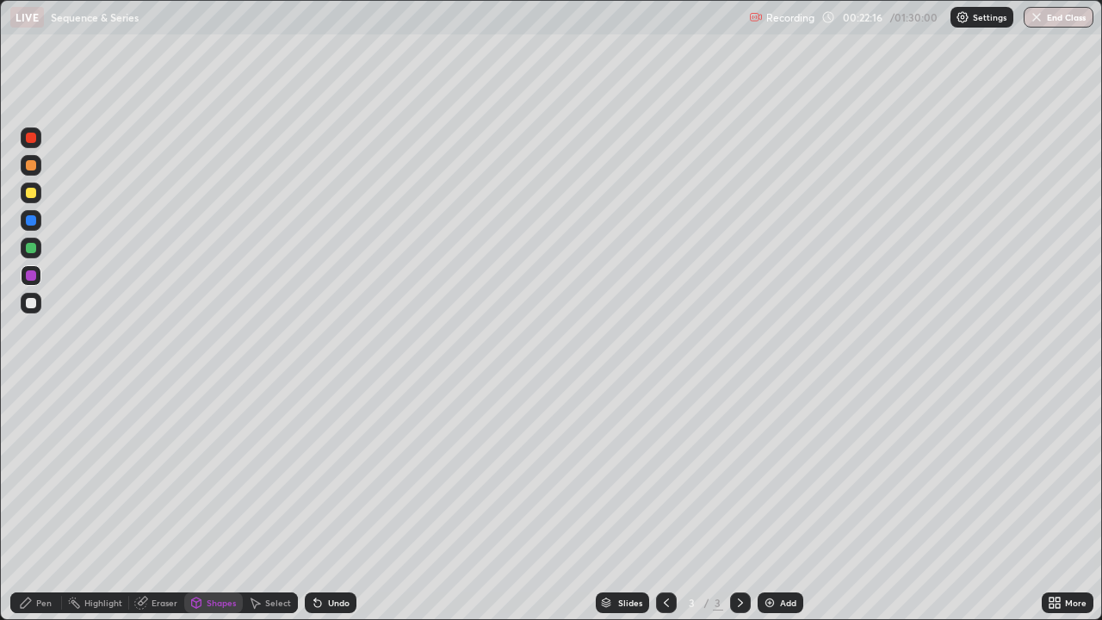
click at [41, 503] on div "Pen" at bounding box center [36, 602] width 52 height 21
click at [27, 193] on div at bounding box center [31, 193] width 10 height 10
click at [665, 503] on icon at bounding box center [667, 603] width 14 height 14
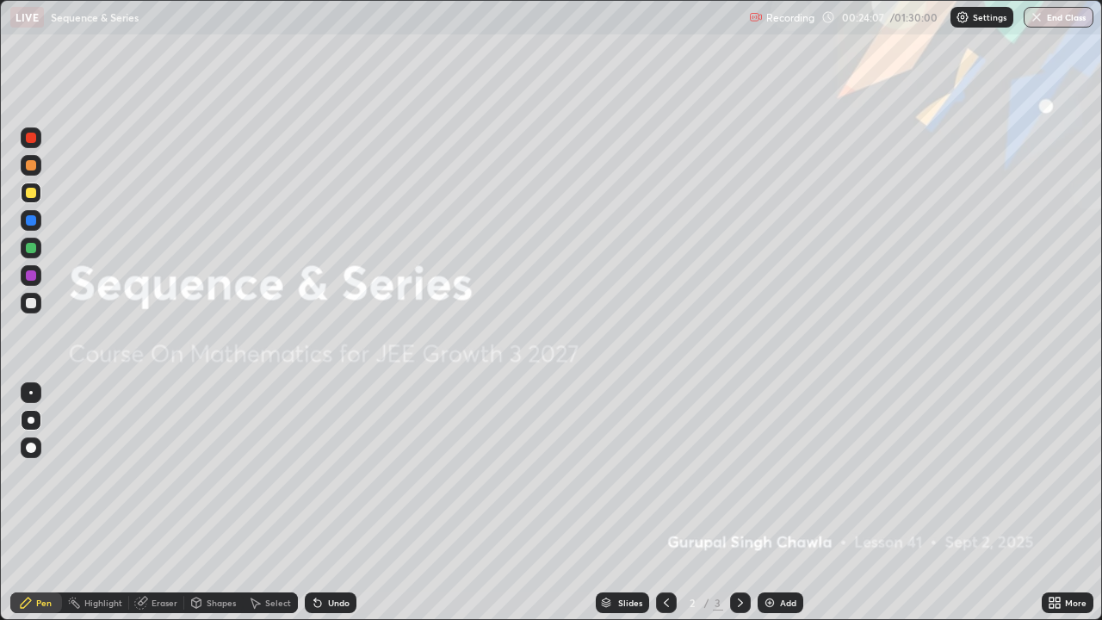
click at [773, 503] on img at bounding box center [770, 603] width 14 height 14
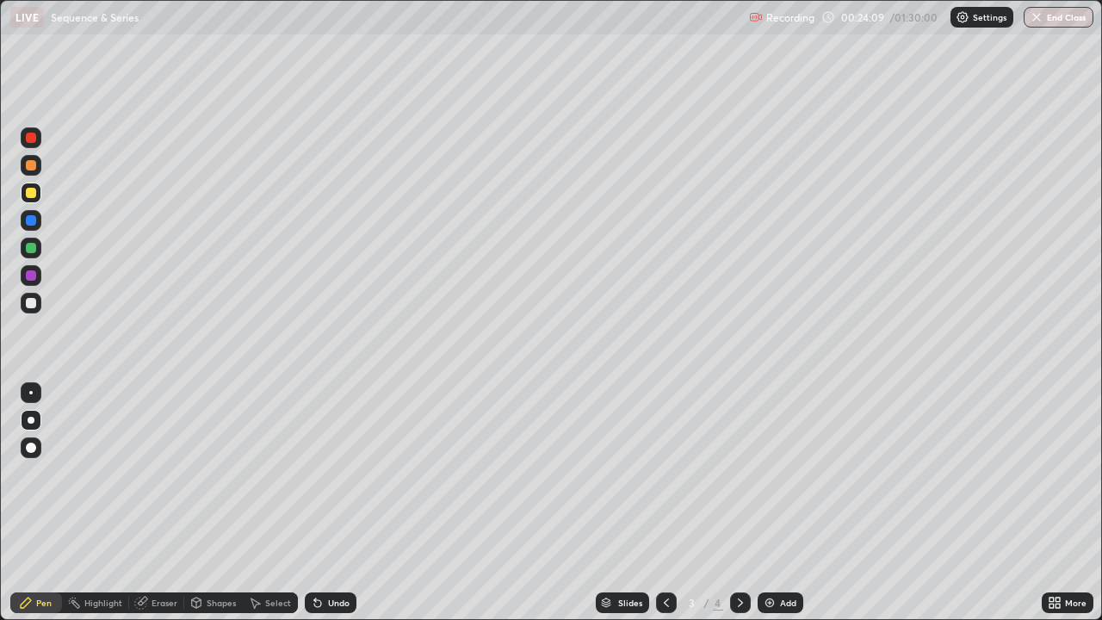
click at [32, 194] on div at bounding box center [31, 193] width 10 height 10
click at [34, 138] on div at bounding box center [31, 138] width 10 height 10
click at [23, 194] on div at bounding box center [31, 193] width 21 height 21
click at [29, 220] on div at bounding box center [31, 220] width 10 height 10
click at [158, 503] on div "Eraser" at bounding box center [165, 602] width 26 height 9
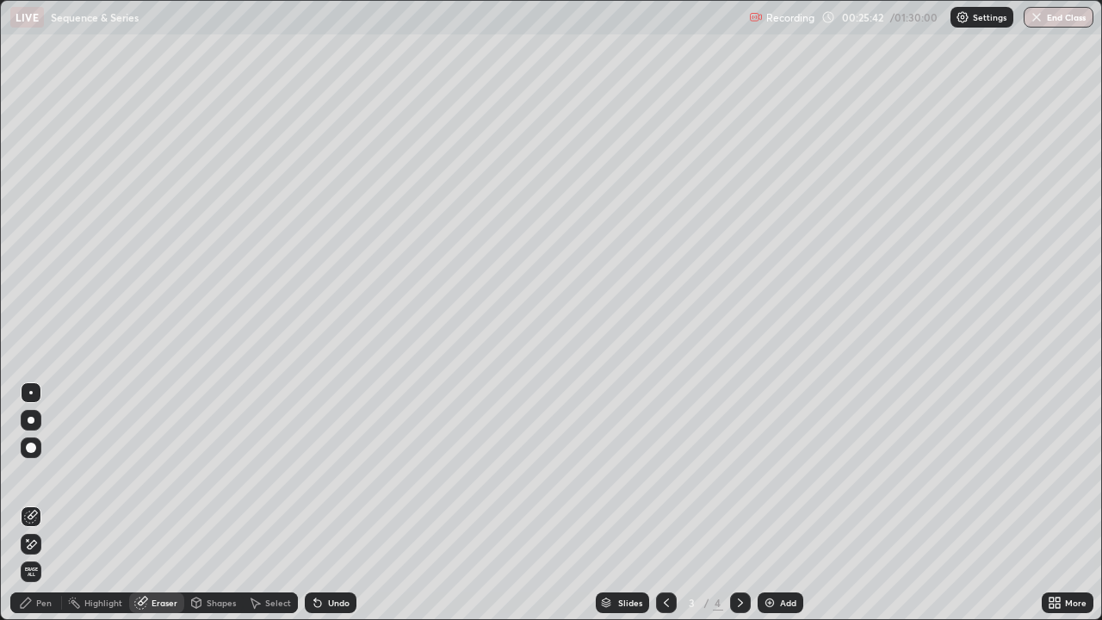
click at [33, 503] on icon at bounding box center [31, 544] width 14 height 15
click at [44, 503] on div "Pen" at bounding box center [36, 602] width 52 height 21
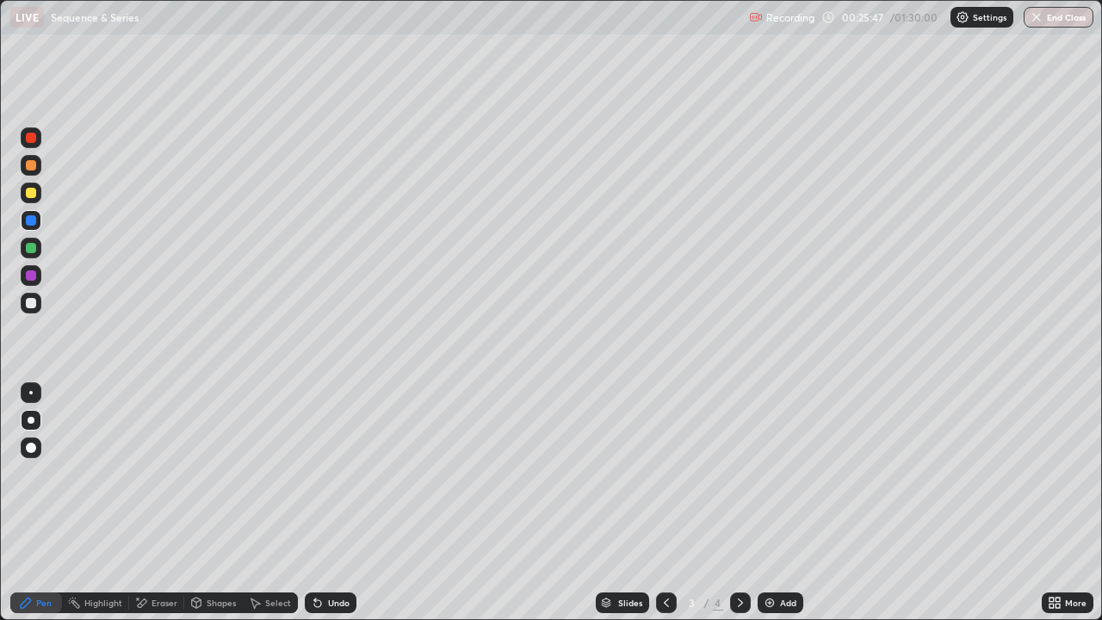
click at [35, 250] on div at bounding box center [31, 248] width 10 height 10
click at [32, 138] on div at bounding box center [31, 138] width 10 height 10
click at [32, 193] on div at bounding box center [31, 193] width 10 height 10
click at [33, 250] on div at bounding box center [31, 248] width 10 height 10
click at [340, 503] on div "Undo" at bounding box center [331, 602] width 52 height 21
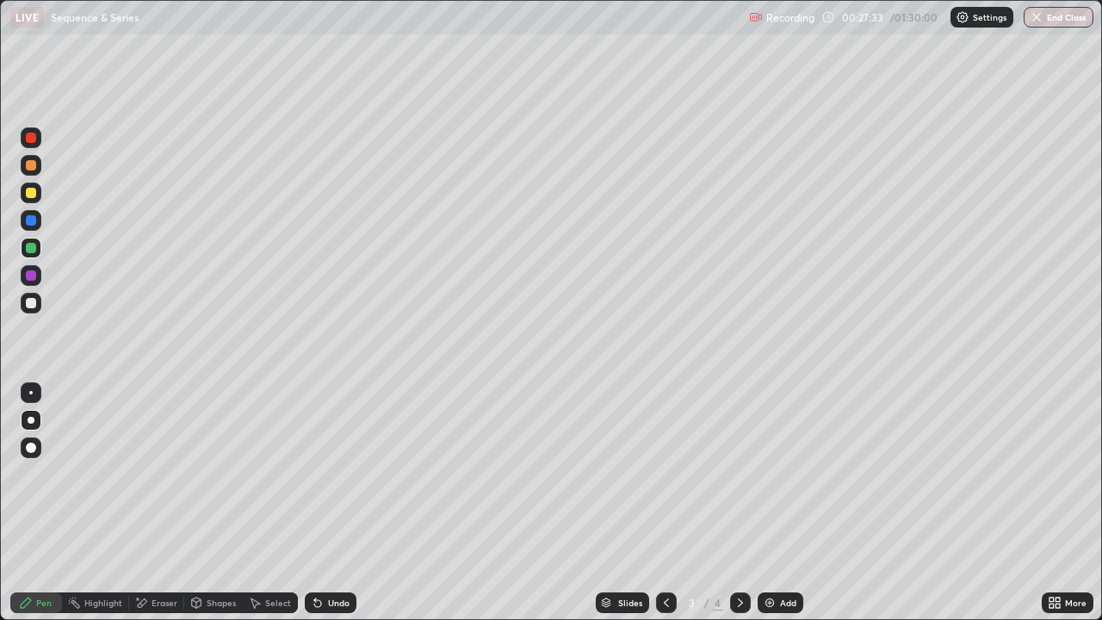
click at [323, 503] on div "Undo" at bounding box center [331, 602] width 52 height 21
click at [666, 503] on icon at bounding box center [667, 603] width 14 height 14
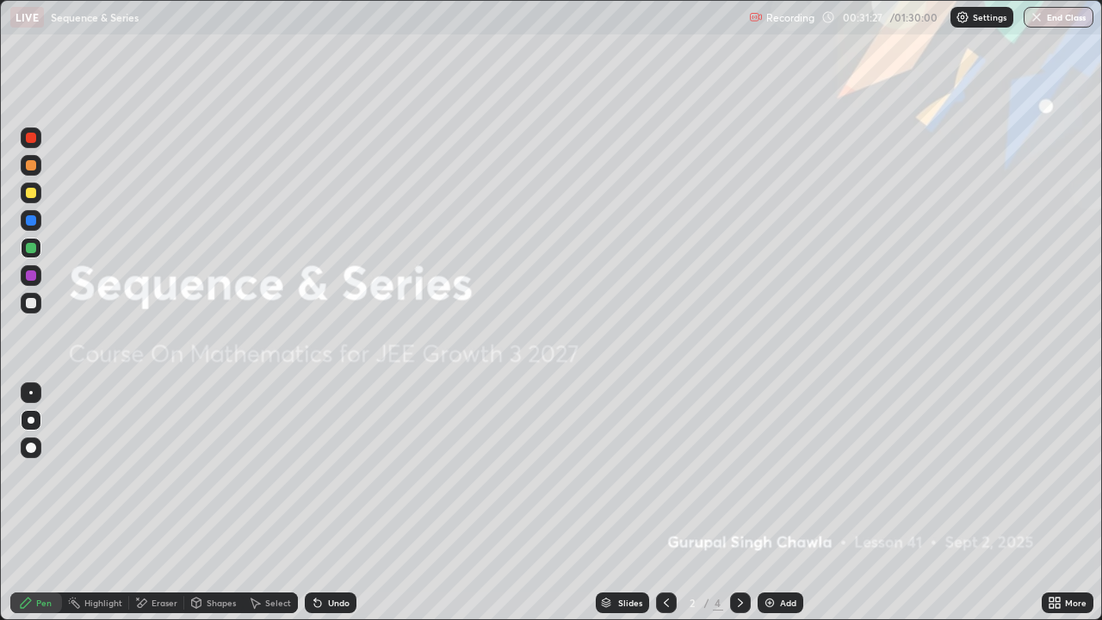
click at [737, 503] on div at bounding box center [740, 602] width 21 height 34
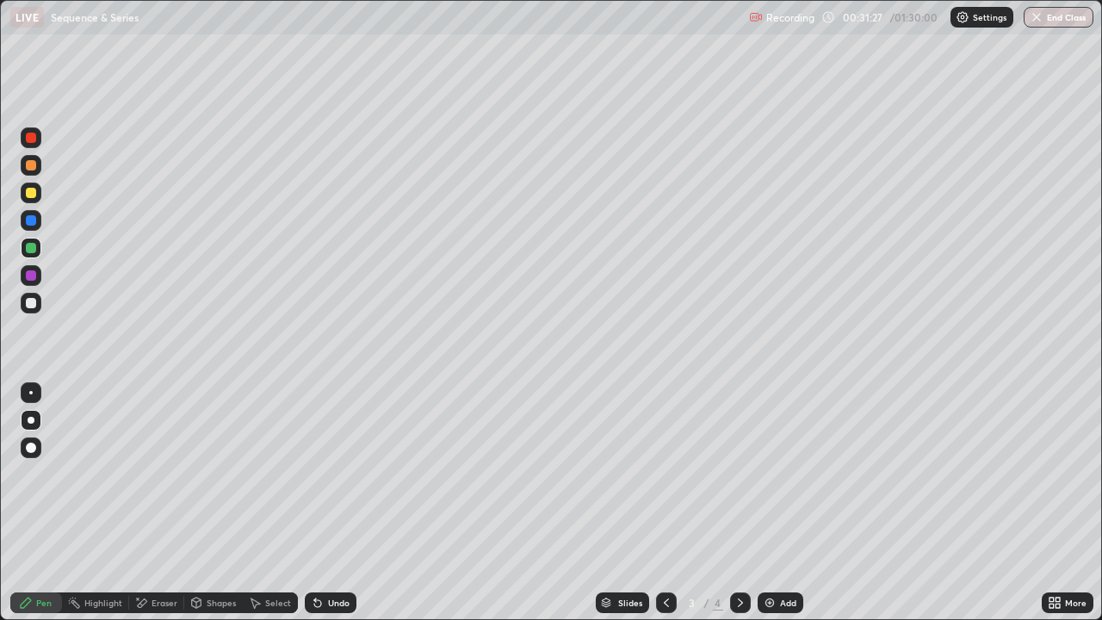
click at [747, 503] on div at bounding box center [740, 602] width 21 height 21
click at [665, 503] on icon at bounding box center [667, 603] width 14 height 14
click at [657, 503] on div at bounding box center [666, 602] width 21 height 21
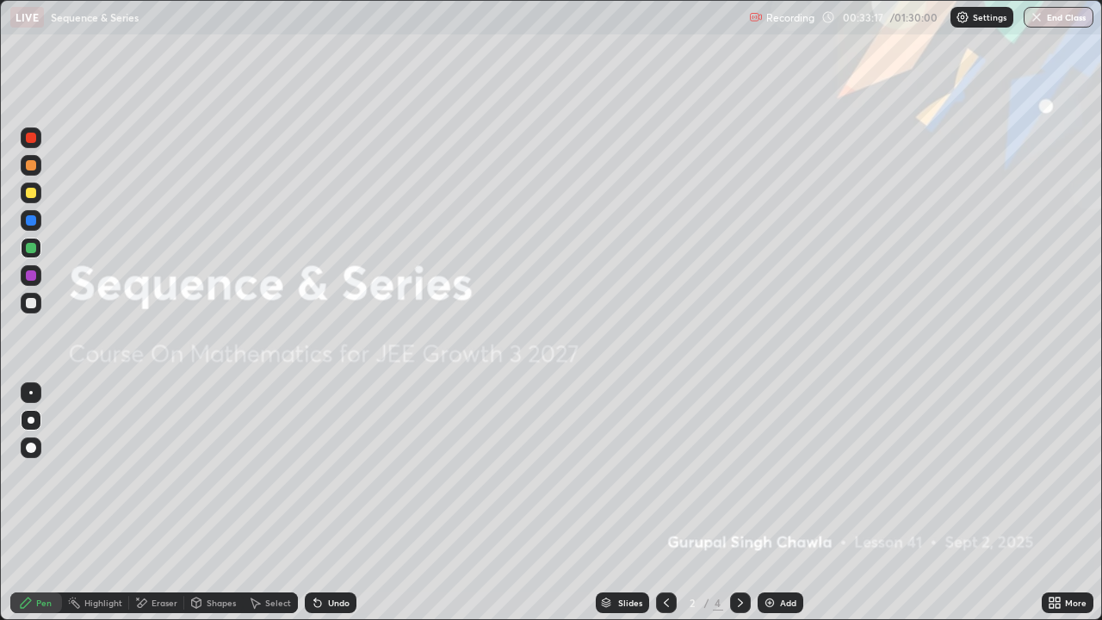
click at [739, 503] on icon at bounding box center [741, 603] width 14 height 14
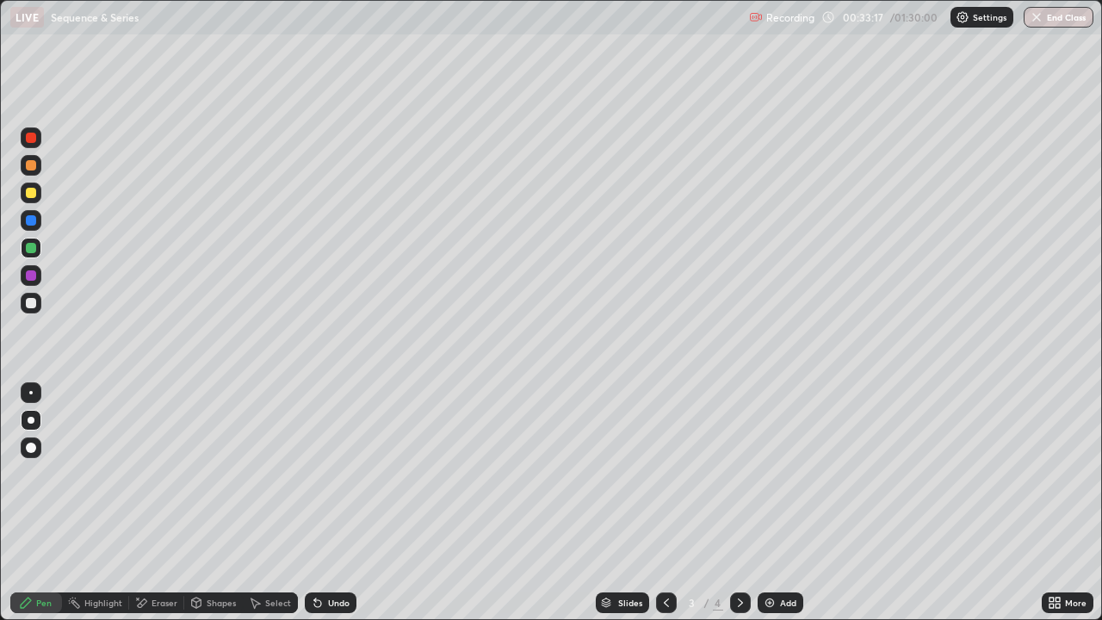
click at [746, 503] on div at bounding box center [740, 602] width 21 height 21
click at [37, 305] on div at bounding box center [31, 303] width 21 height 21
click at [265, 503] on div "Select" at bounding box center [278, 602] width 26 height 9
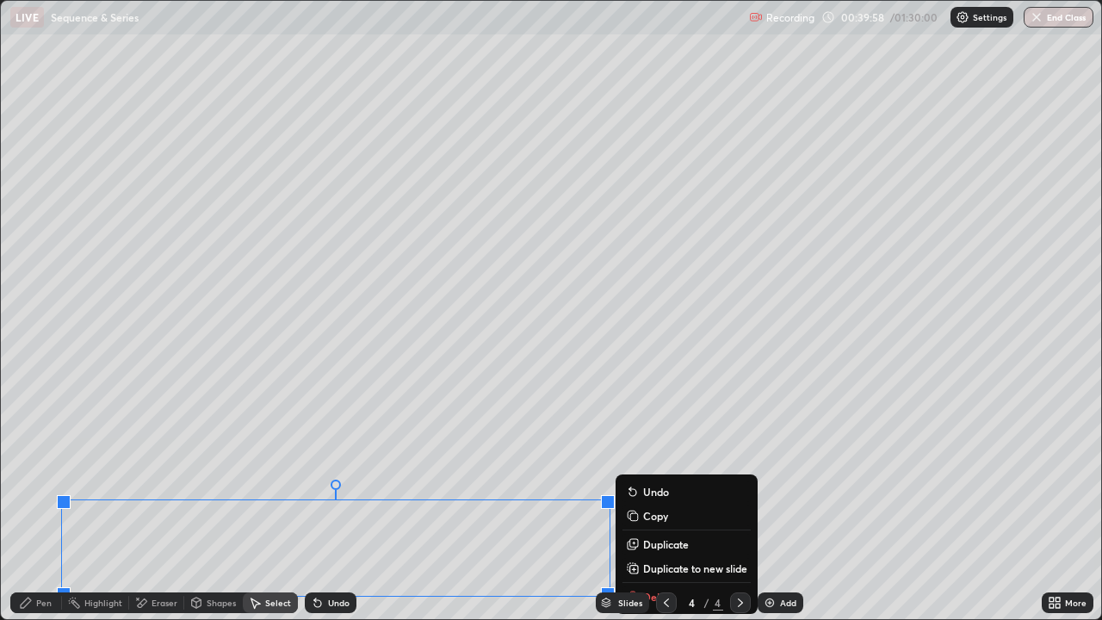
click at [667, 503] on p "Duplicate to new slide" at bounding box center [695, 568] width 104 height 14
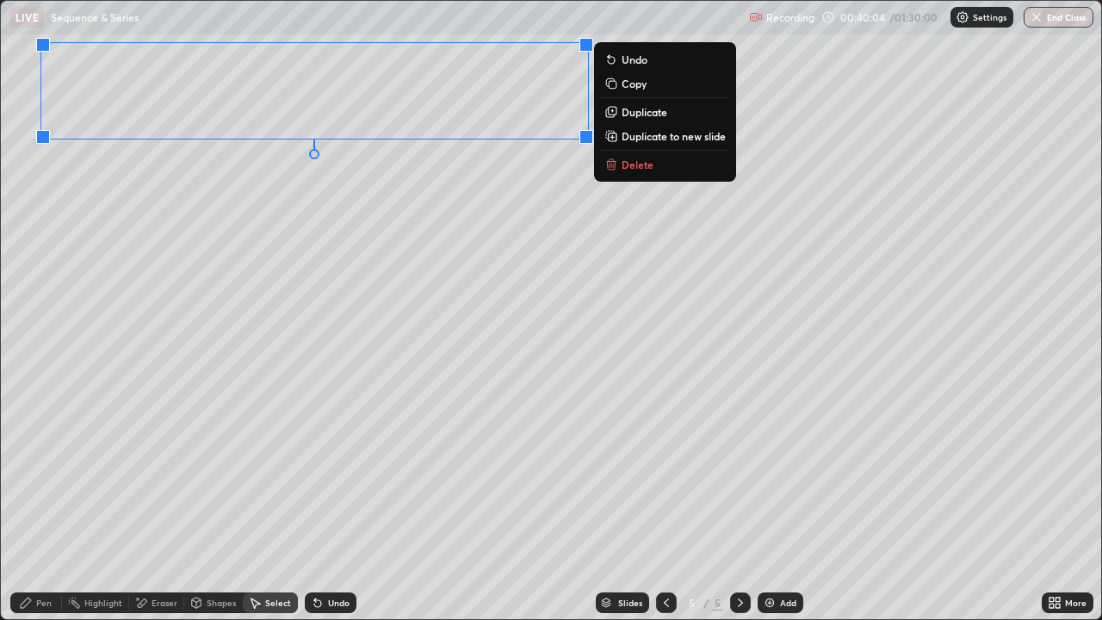
click at [28, 503] on icon at bounding box center [26, 603] width 10 height 10
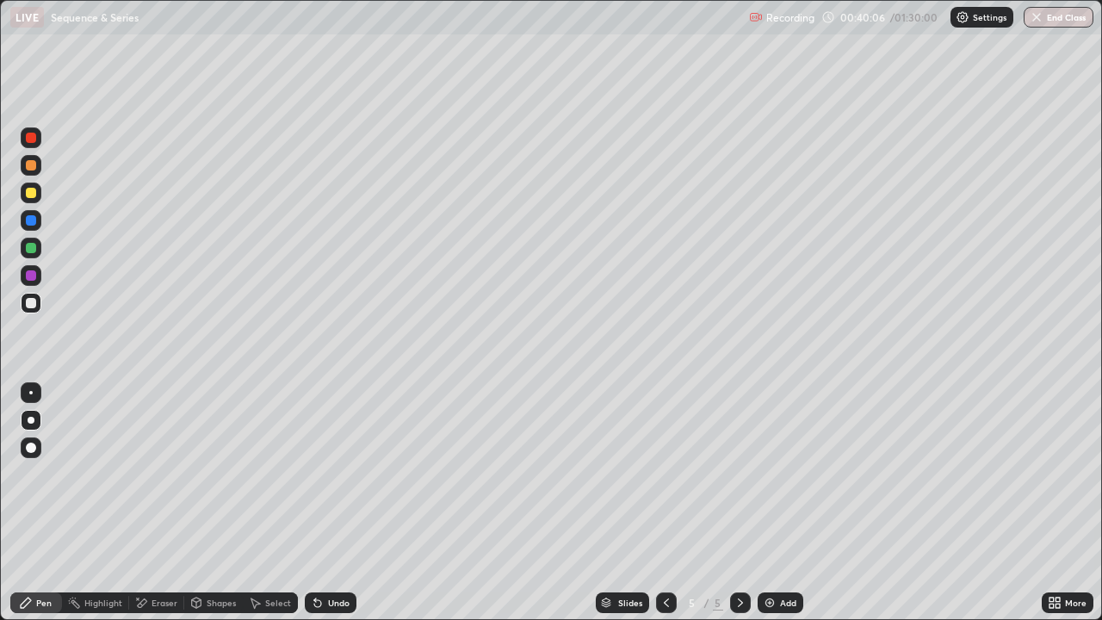
click at [31, 194] on div at bounding box center [31, 193] width 10 height 10
click at [324, 503] on div "Undo" at bounding box center [331, 602] width 52 height 21
click at [328, 503] on div "Undo" at bounding box center [339, 602] width 22 height 9
click at [329, 503] on div "Undo" at bounding box center [339, 602] width 22 height 9
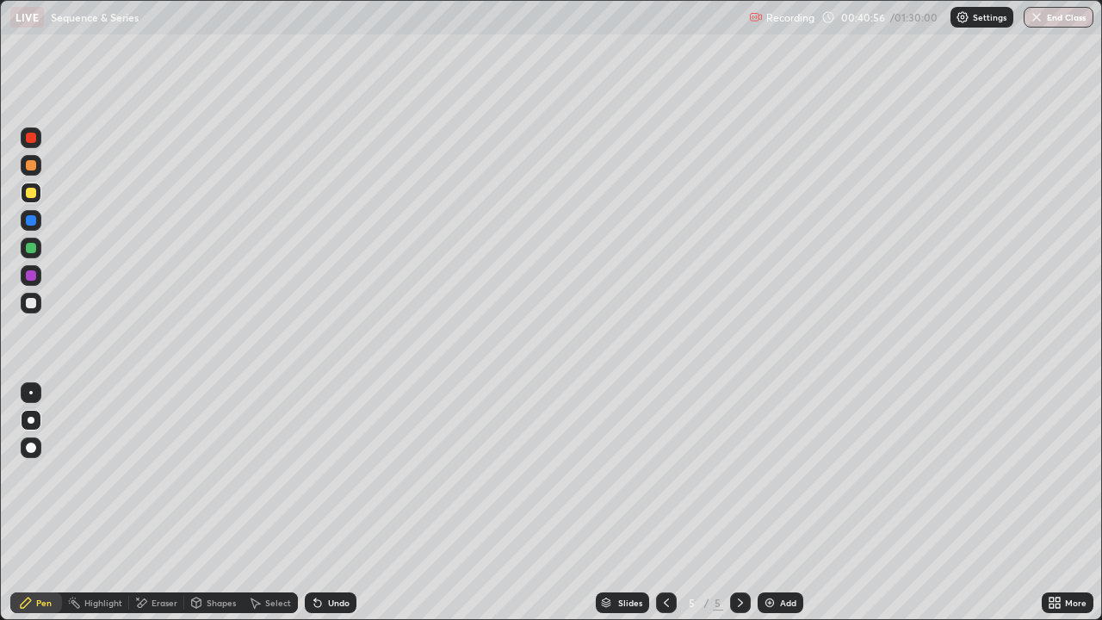
click at [329, 503] on div "Undo" at bounding box center [339, 602] width 22 height 9
click at [328, 503] on div "Undo" at bounding box center [339, 602] width 22 height 9
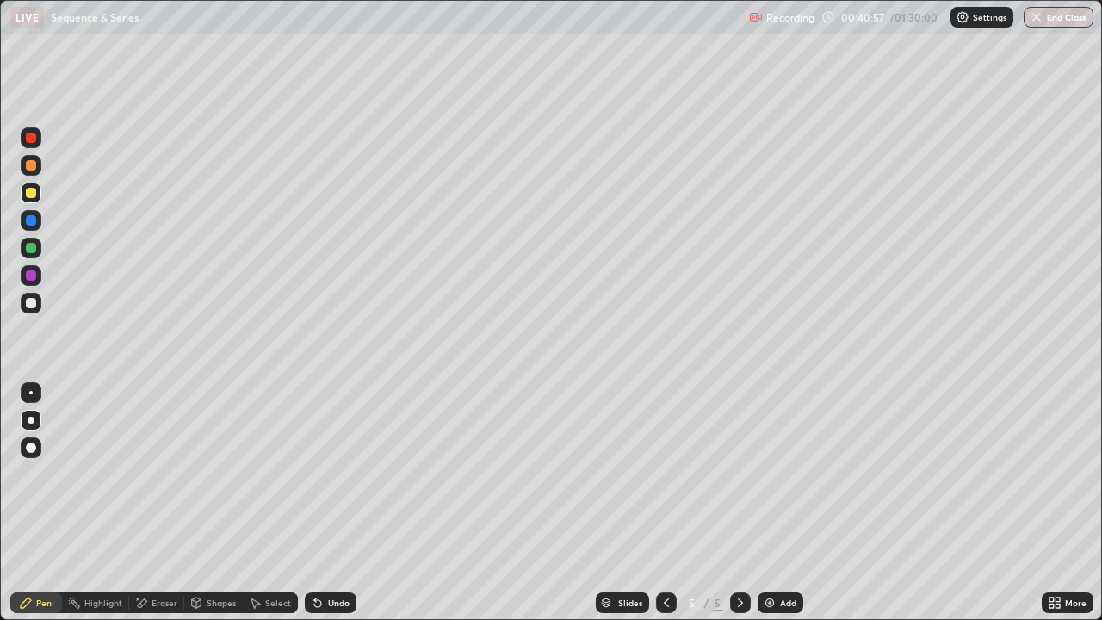
click at [328, 503] on div "Undo" at bounding box center [339, 602] width 22 height 9
click at [323, 503] on div "Undo" at bounding box center [331, 602] width 52 height 21
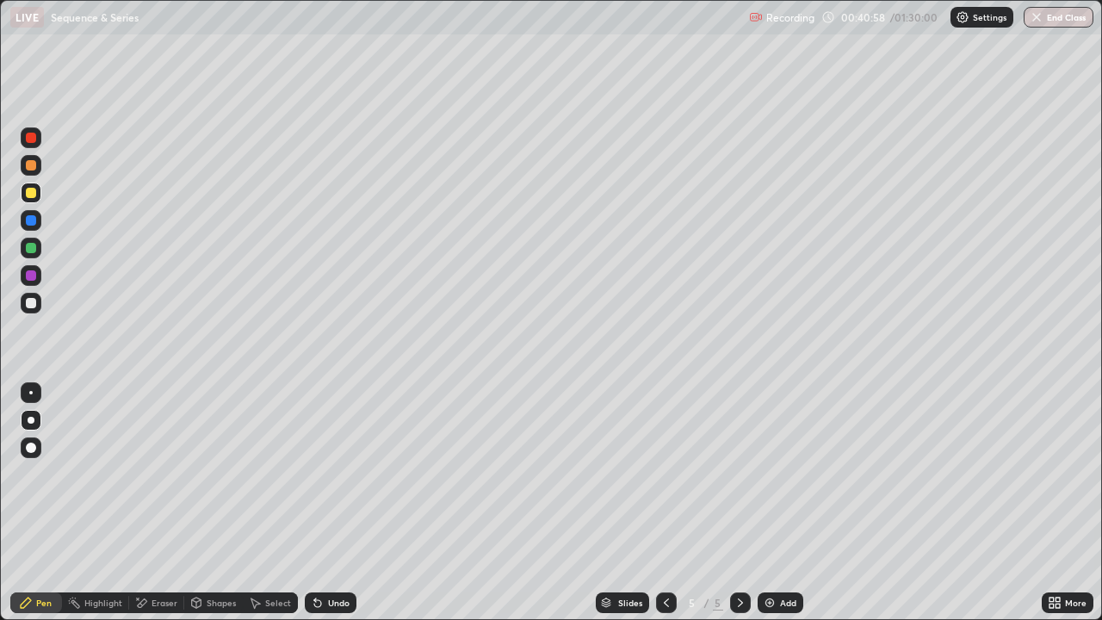
click at [328, 503] on div "Undo" at bounding box center [339, 602] width 22 height 9
click at [269, 503] on div "Select" at bounding box center [278, 602] width 26 height 9
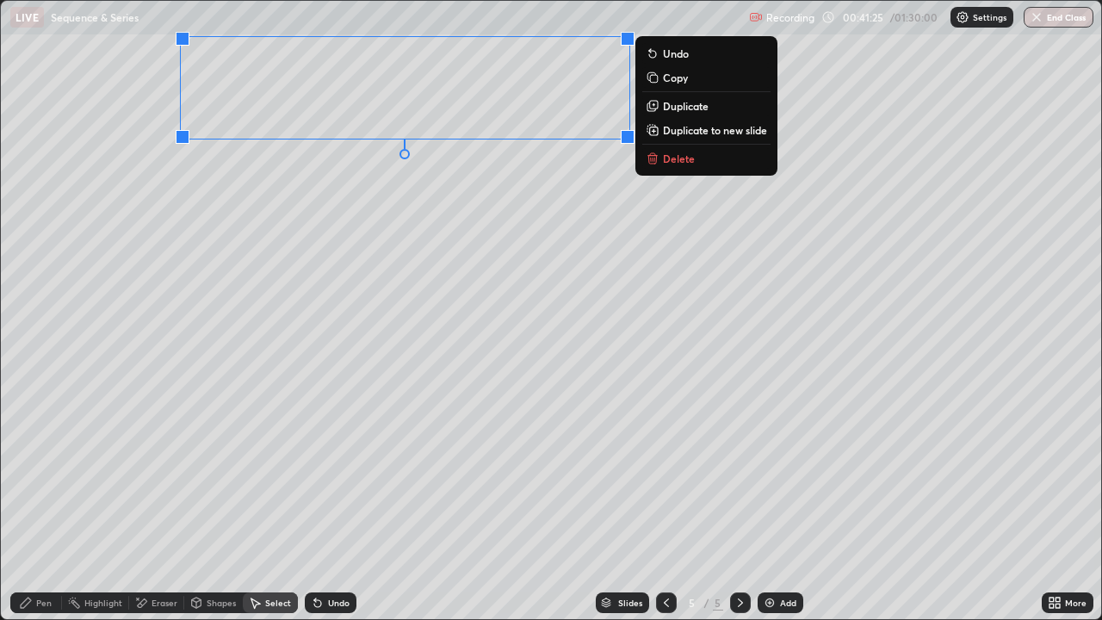
click at [666, 110] on p "Duplicate" at bounding box center [686, 106] width 46 height 14
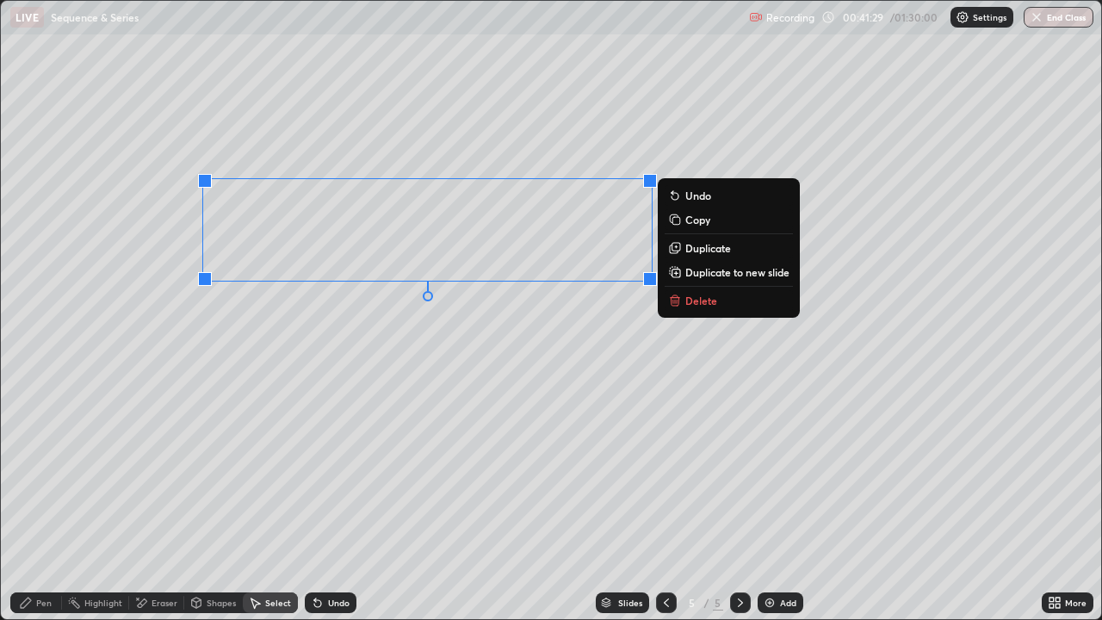
click at [57, 503] on div "Pen" at bounding box center [36, 602] width 52 height 21
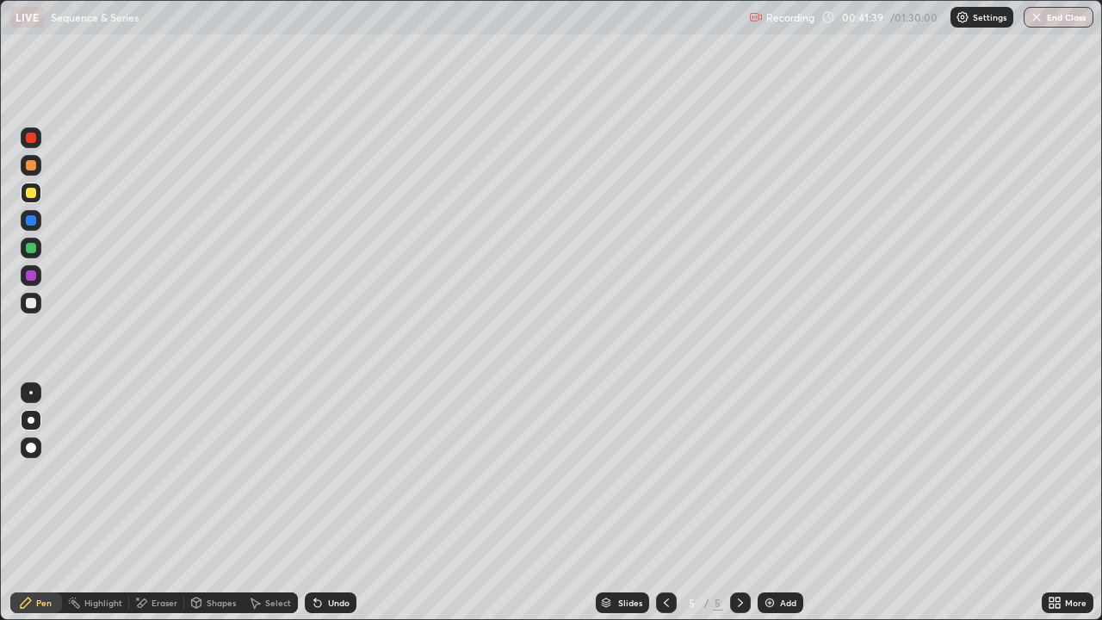
click at [153, 503] on div "Eraser" at bounding box center [165, 602] width 26 height 9
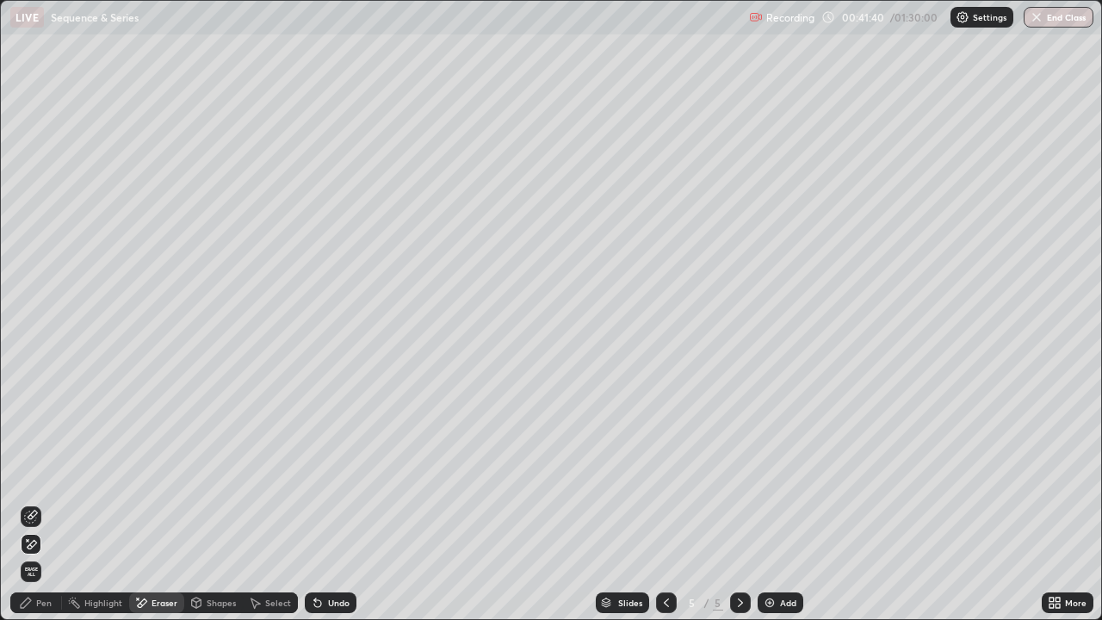
click at [38, 503] on div at bounding box center [31, 544] width 21 height 21
click at [31, 503] on div "Pen" at bounding box center [36, 602] width 52 height 21
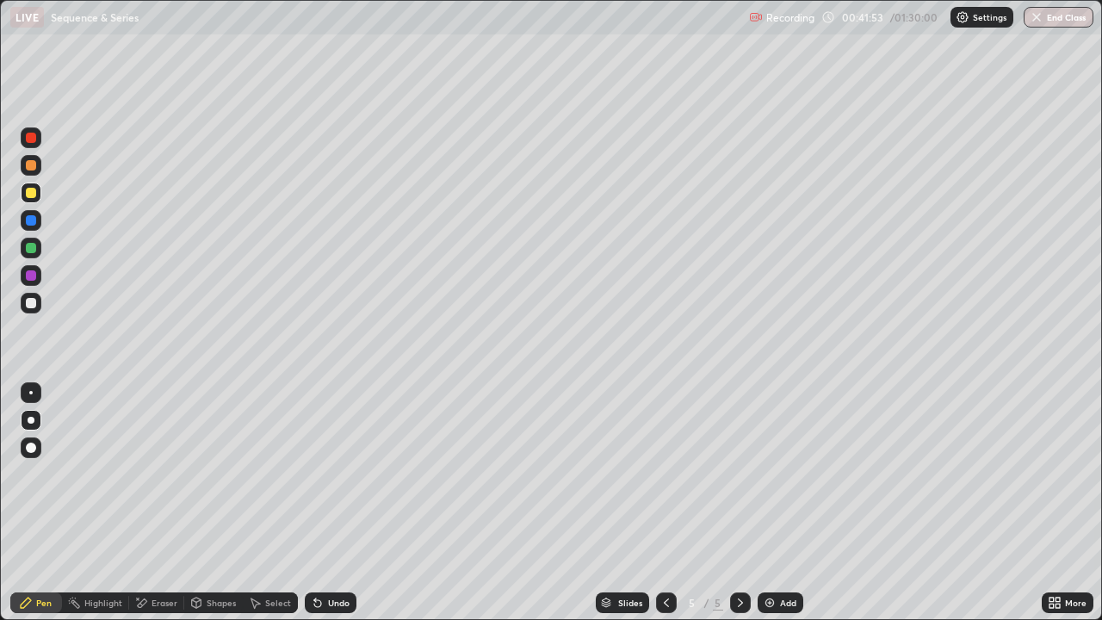
click at [32, 248] on div at bounding box center [31, 248] width 10 height 10
click at [1057, 503] on icon at bounding box center [1058, 606] width 4 height 4
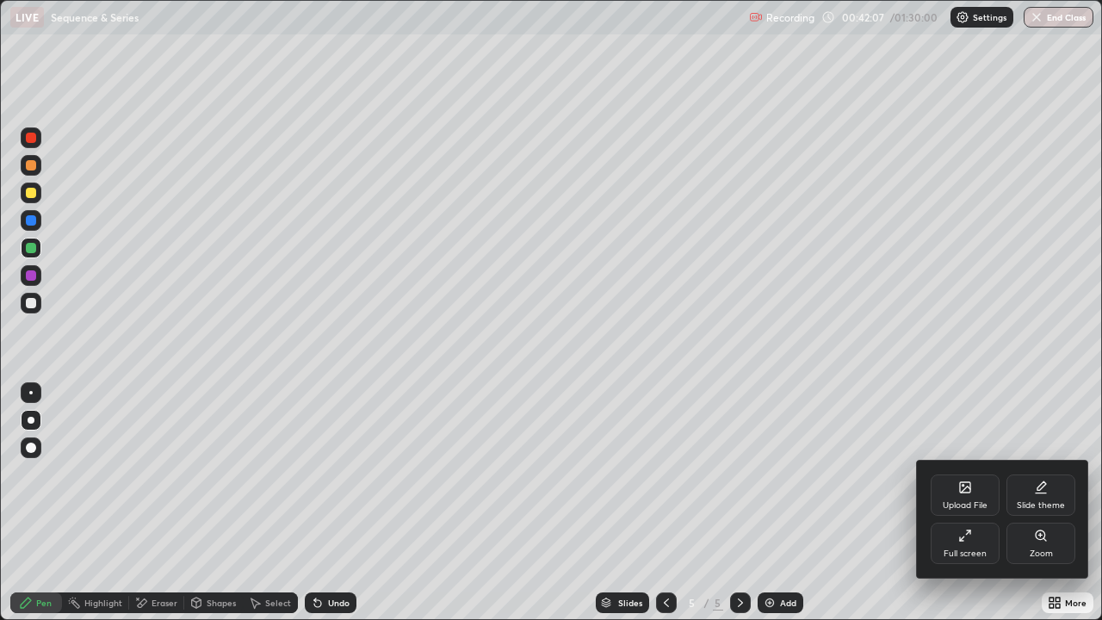
click at [972, 503] on div "Full screen" at bounding box center [965, 543] width 69 height 41
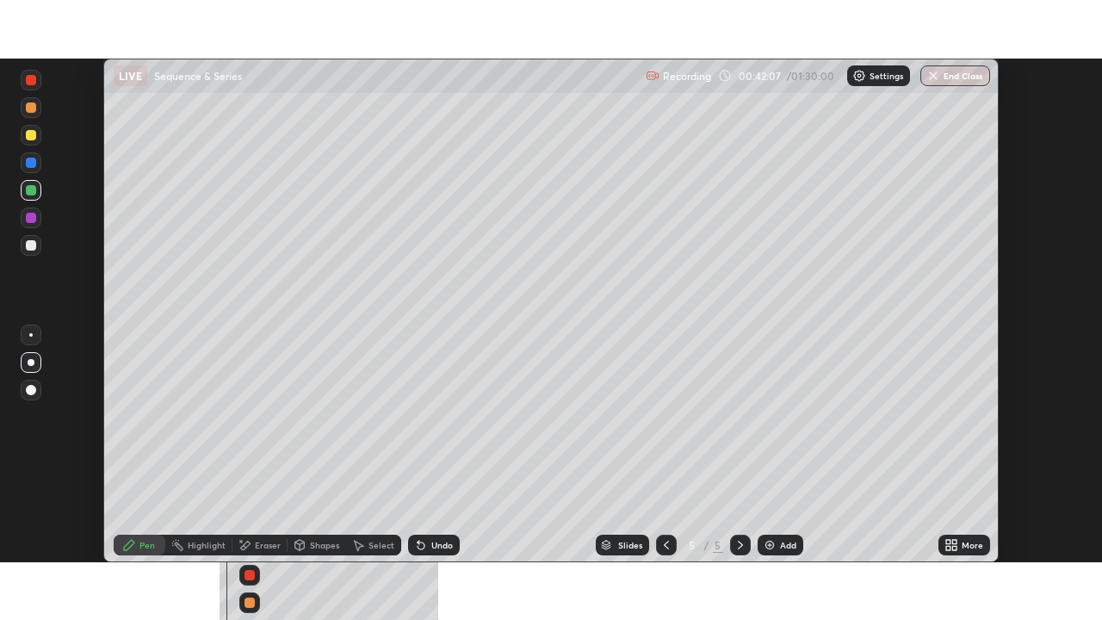
scroll to position [85597, 84999]
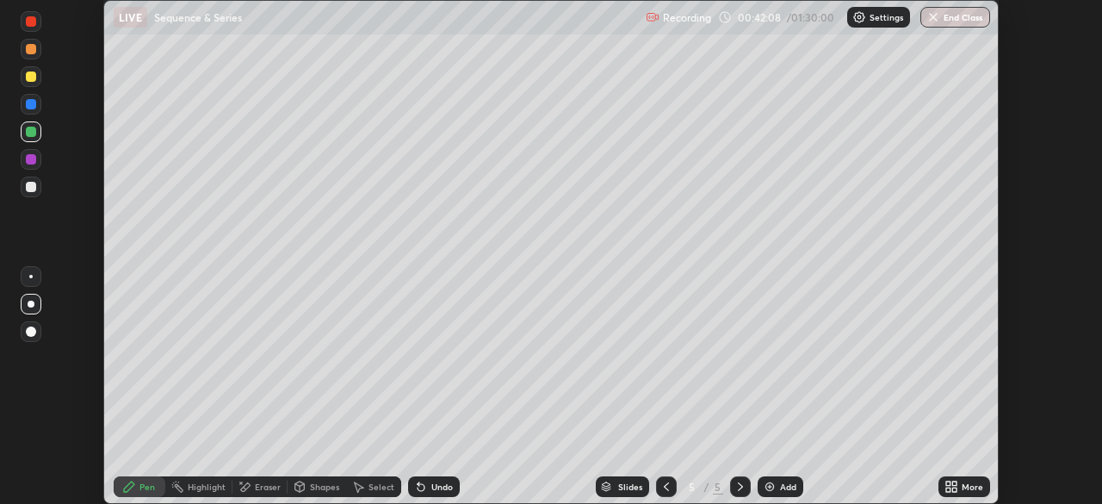
click at [973, 480] on div "More" at bounding box center [965, 486] width 52 height 21
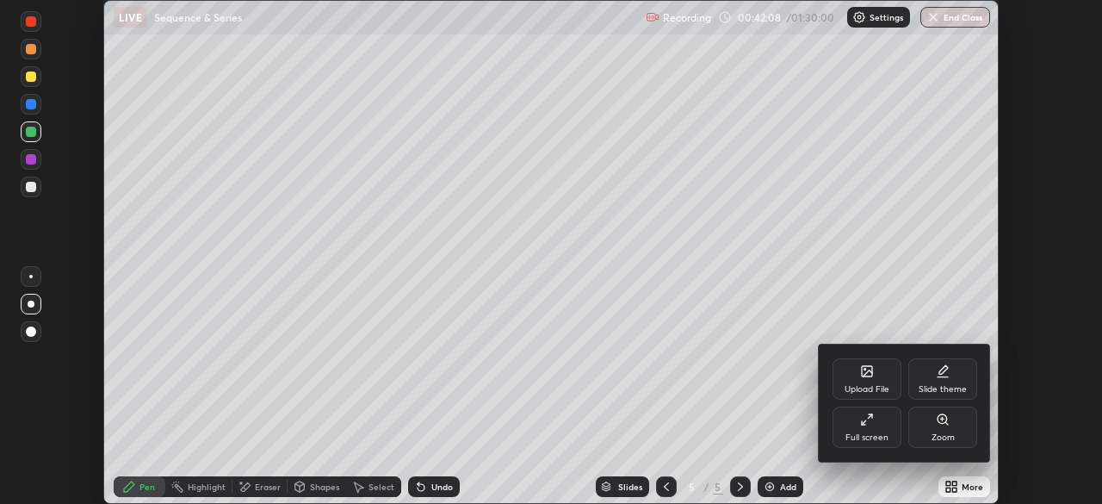
click at [879, 433] on div "Full screen" at bounding box center [867, 437] width 43 height 9
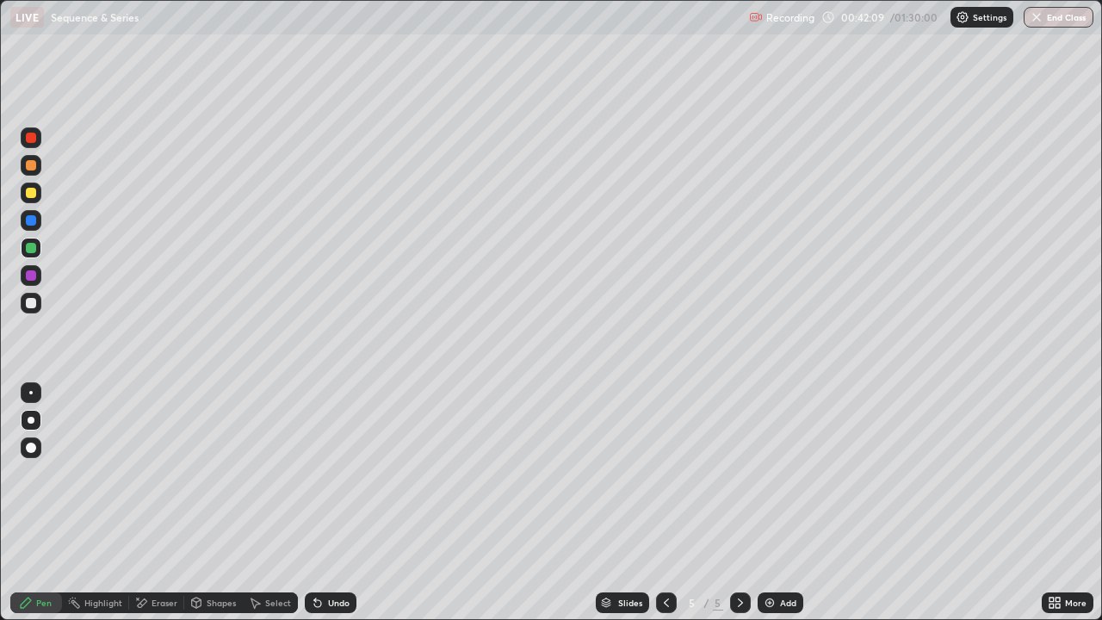
scroll to position [620, 1102]
click at [324, 503] on div "Undo" at bounding box center [331, 602] width 52 height 21
click at [28, 279] on div at bounding box center [31, 275] width 10 height 10
click at [31, 304] on div at bounding box center [31, 303] width 10 height 10
click at [328, 503] on div "Undo" at bounding box center [339, 602] width 22 height 9
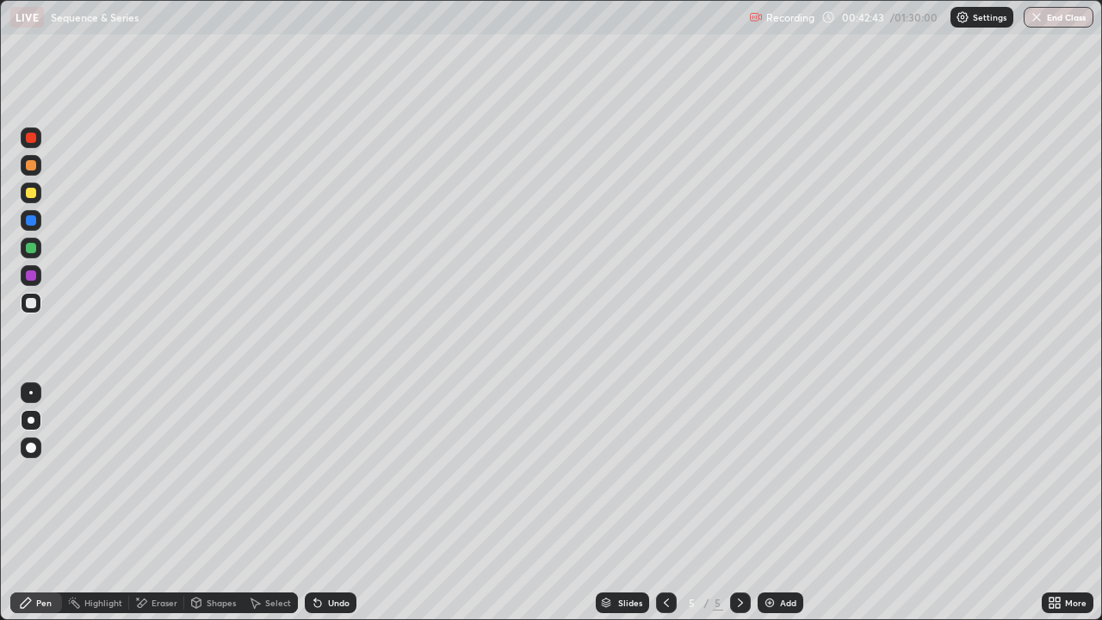
click at [329, 503] on div "Undo" at bounding box center [331, 602] width 52 height 21
click at [32, 138] on div at bounding box center [31, 138] width 10 height 10
click at [33, 303] on div at bounding box center [31, 303] width 10 height 10
